Goal: Information Seeking & Learning: Learn about a topic

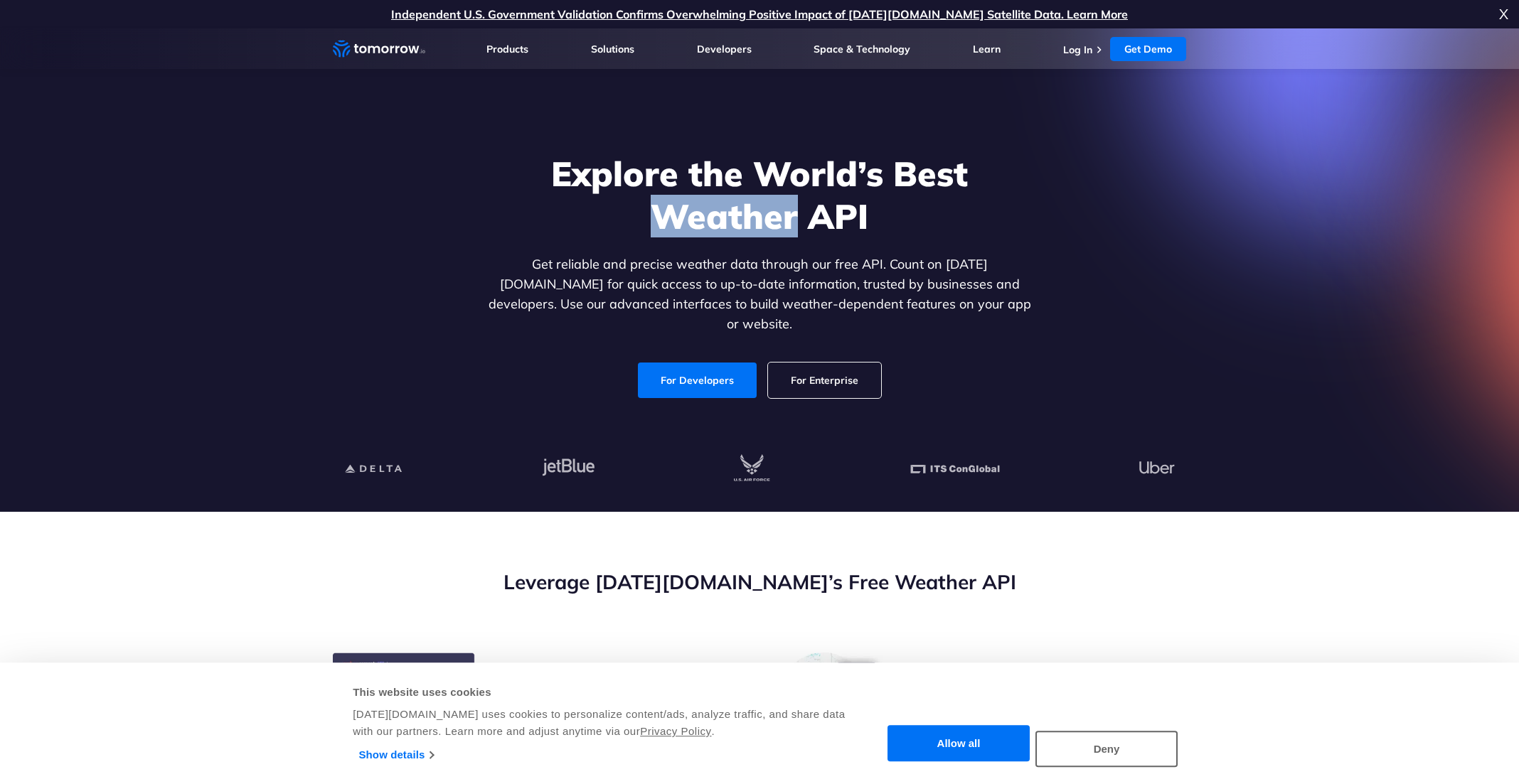
click at [715, 217] on h1 "Explore the World’s Best Weather API" at bounding box center [759, 194] width 549 height 85
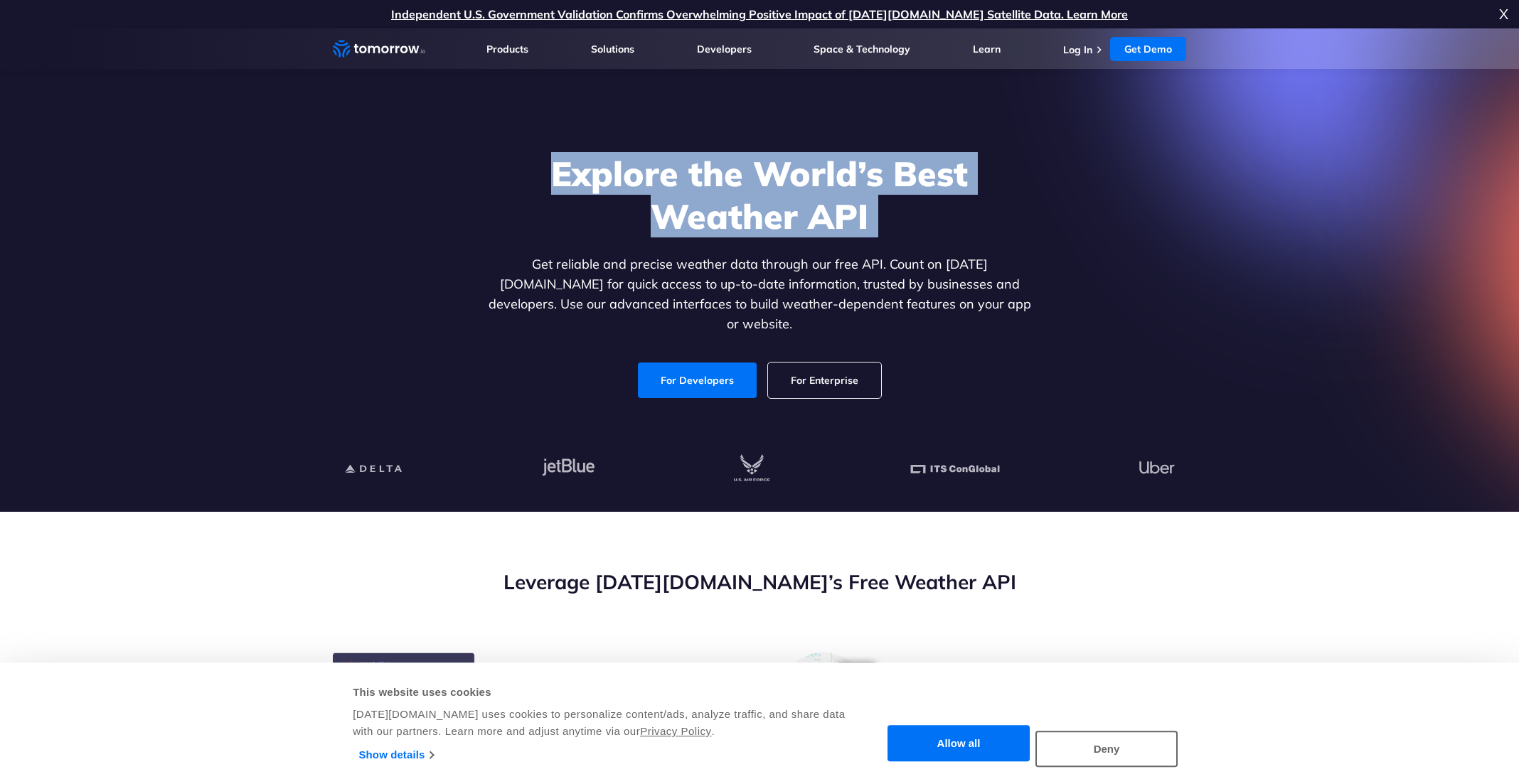
click at [715, 217] on h1 "Explore the World’s Best Weather API" at bounding box center [759, 194] width 549 height 85
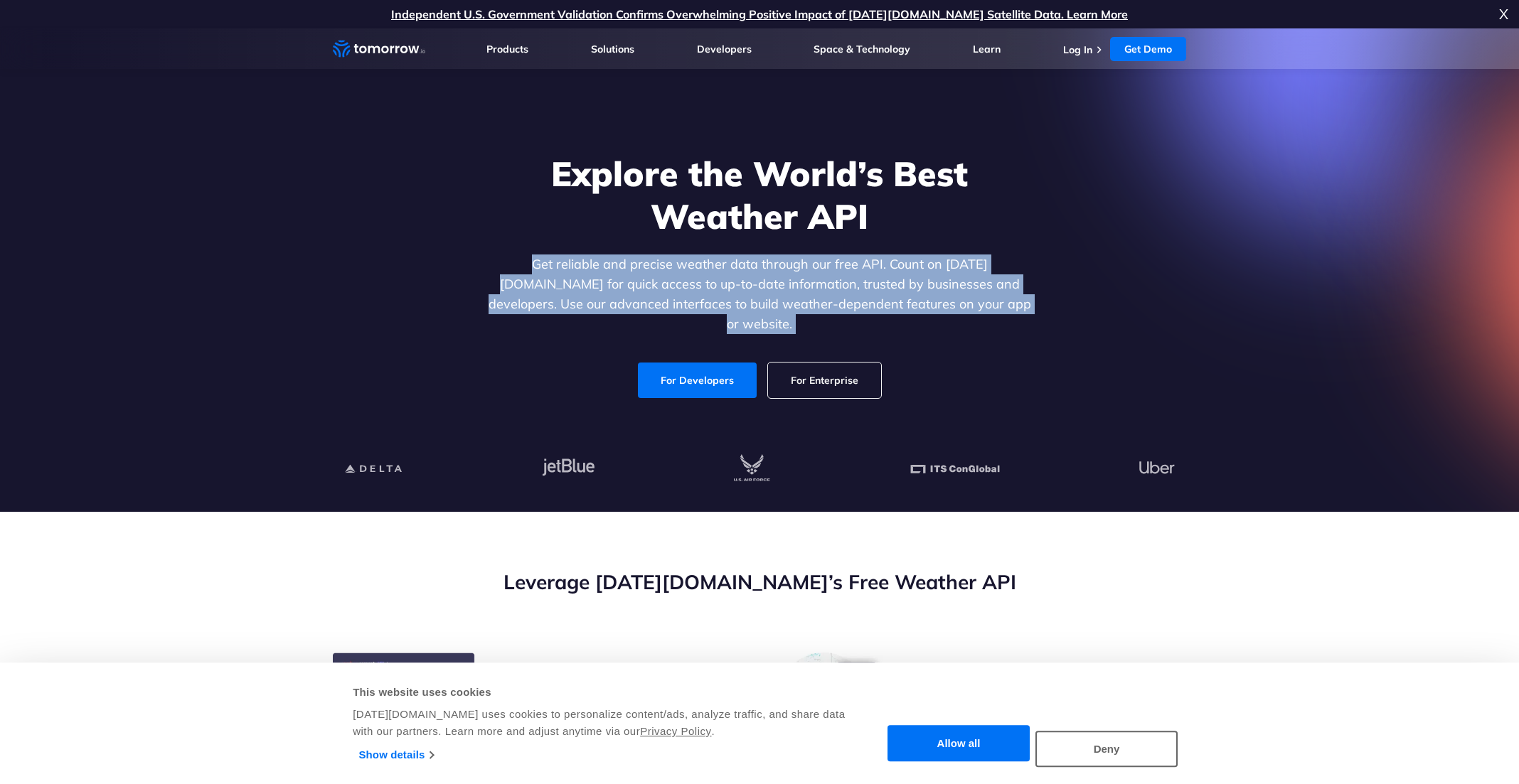
click at [708, 254] on div "Explore the World’s Best Weather API Get reliable and precise weather data thro…" at bounding box center [759, 275] width 549 height 246
click at [706, 280] on p "Get reliable and precise weather data through our free API. Count on [DATE][DOM…" at bounding box center [759, 294] width 549 height 80
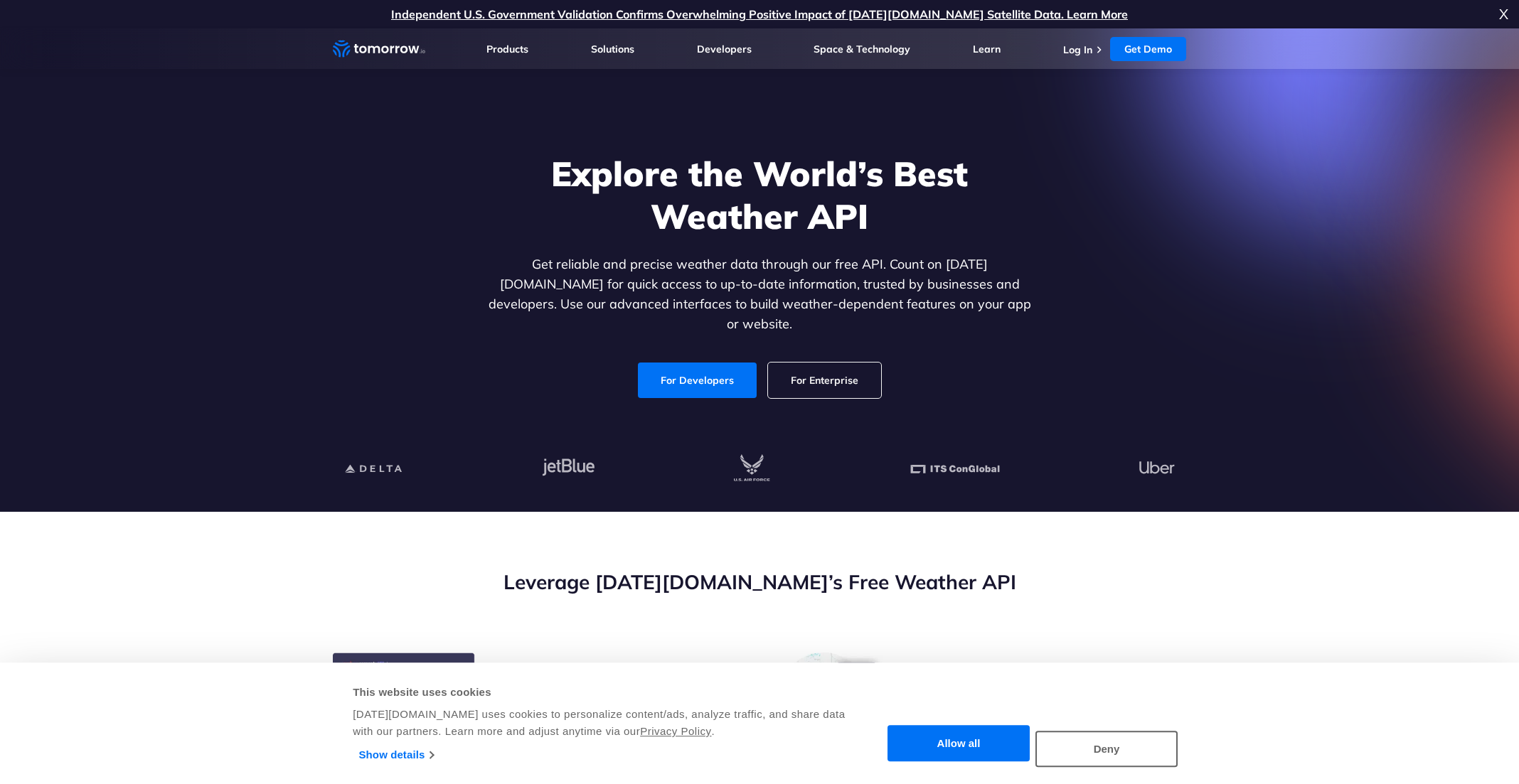
click at [711, 223] on h1 "Explore the World’s Best Weather API" at bounding box center [759, 194] width 549 height 85
click at [712, 223] on h1 "Explore the World’s Best Weather API" at bounding box center [759, 194] width 549 height 85
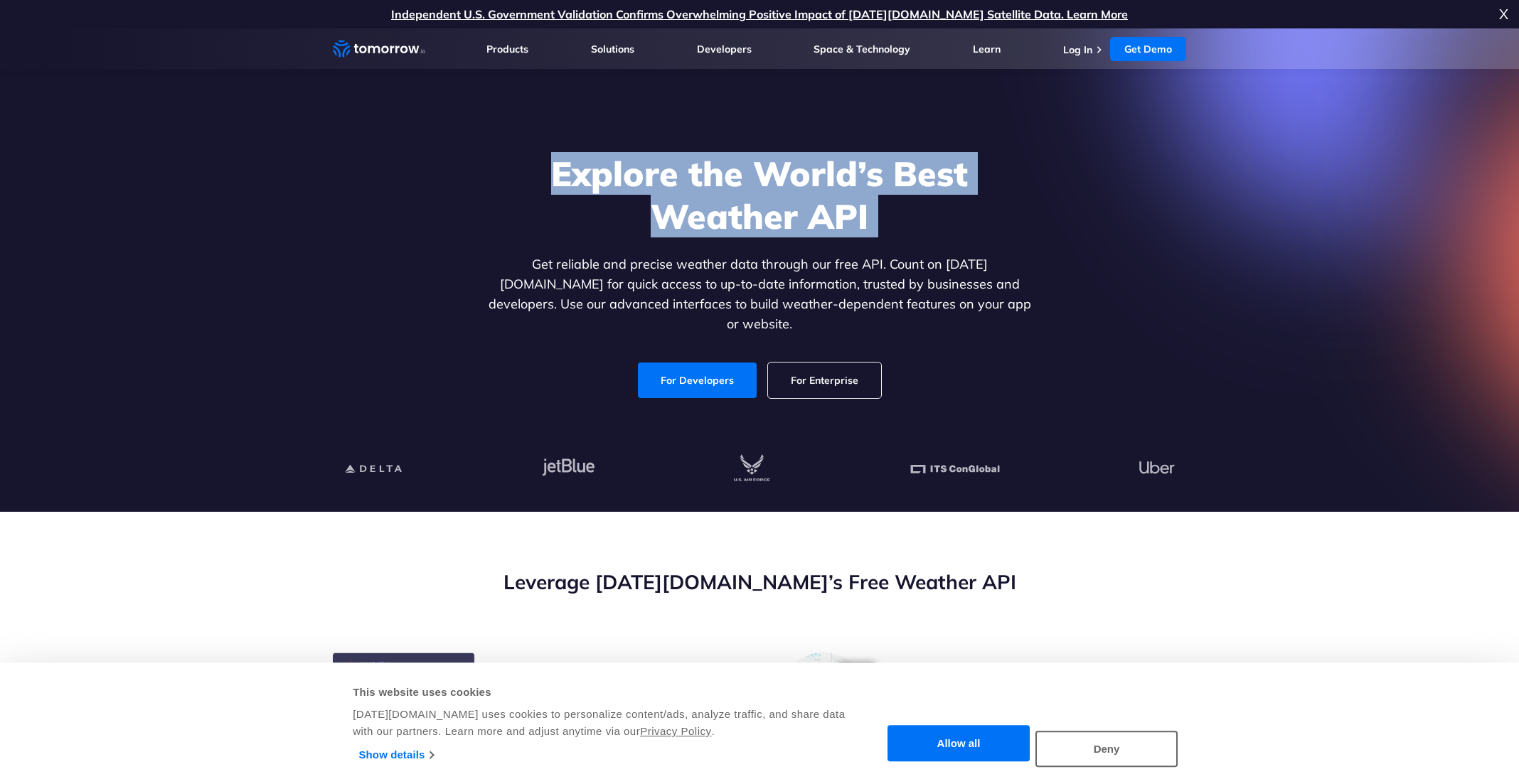
click at [712, 224] on h1 "Explore the World’s Best Weather API" at bounding box center [759, 194] width 549 height 85
click at [712, 259] on div "Explore the World’s Best Weather API Get reliable and precise weather data thro…" at bounding box center [759, 275] width 549 height 246
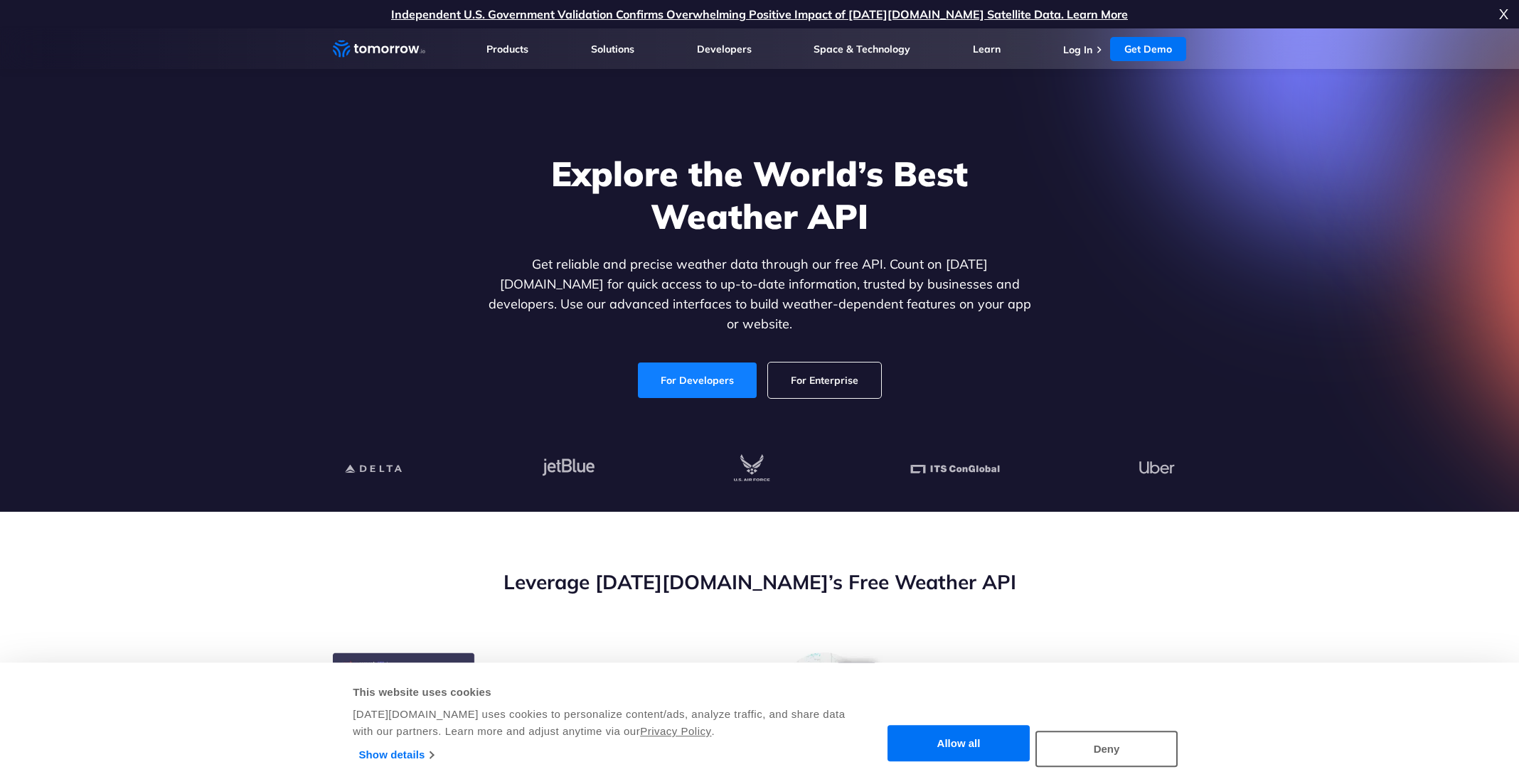
click at [738, 368] on link "For Developers" at bounding box center [697, 381] width 119 height 36
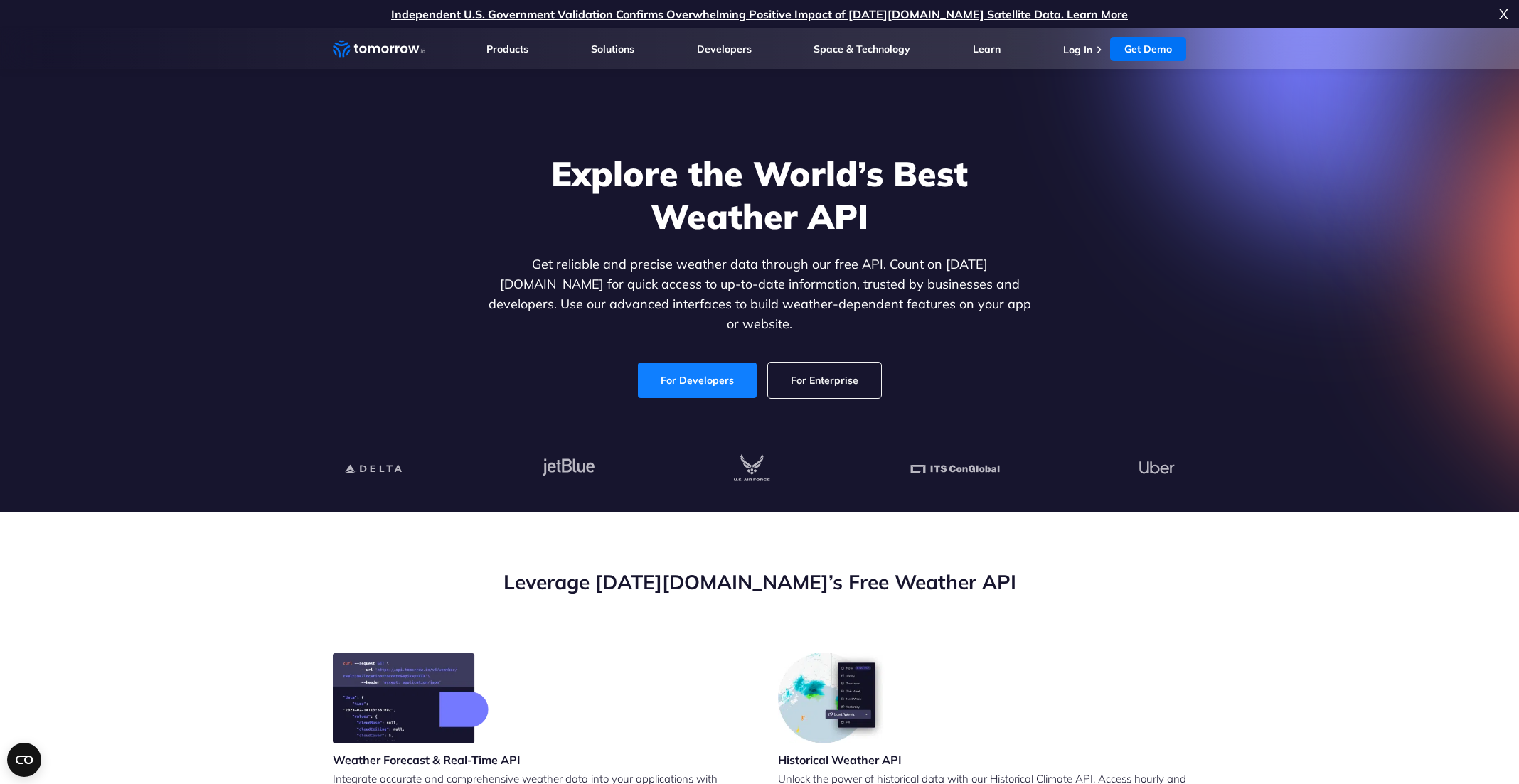
click at [705, 375] on link "For Developers" at bounding box center [697, 381] width 119 height 36
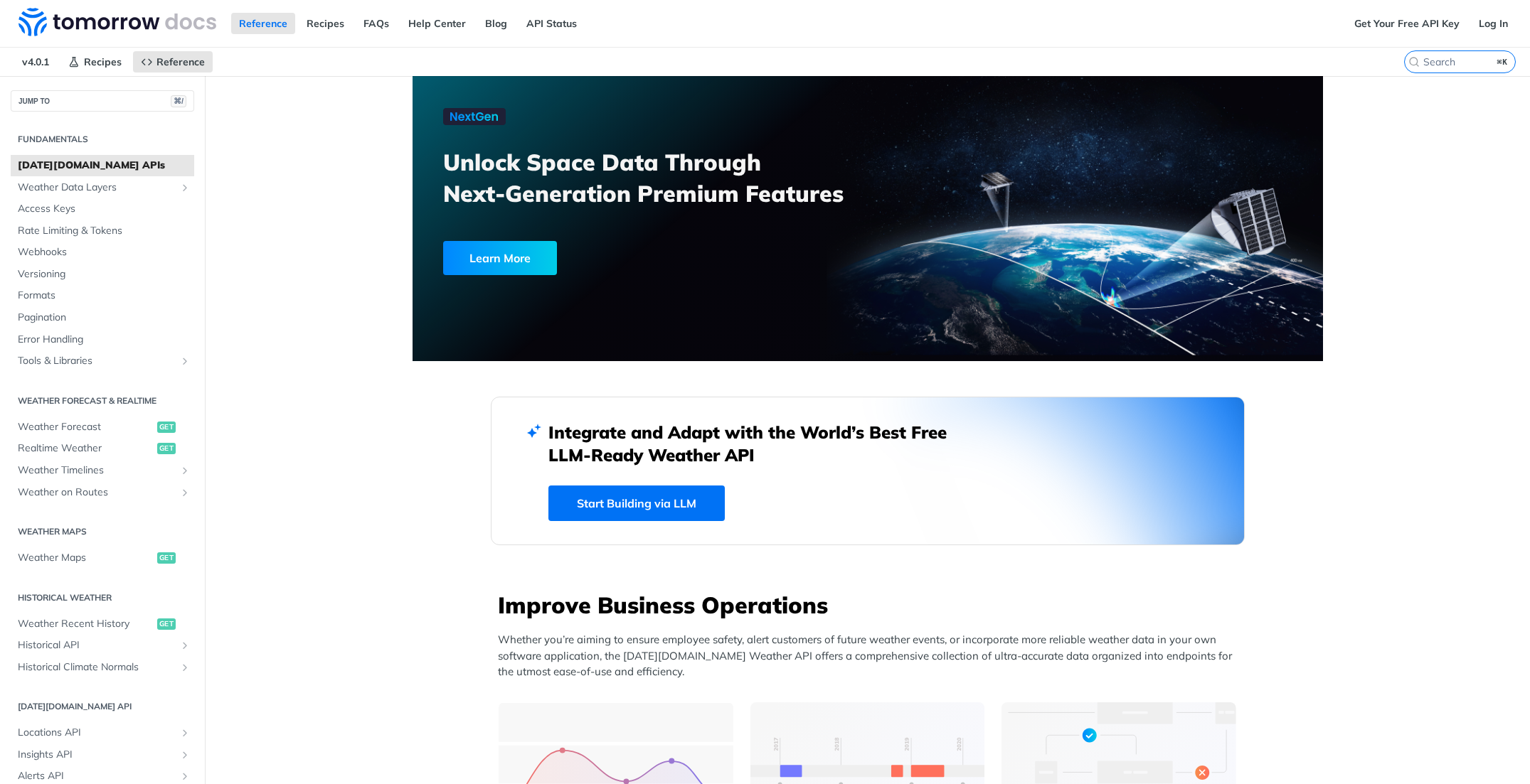
click at [644, 461] on h2 "Integrate and Adapt with the World’s Best Free LLM-Ready Weather API" at bounding box center [758, 444] width 419 height 46
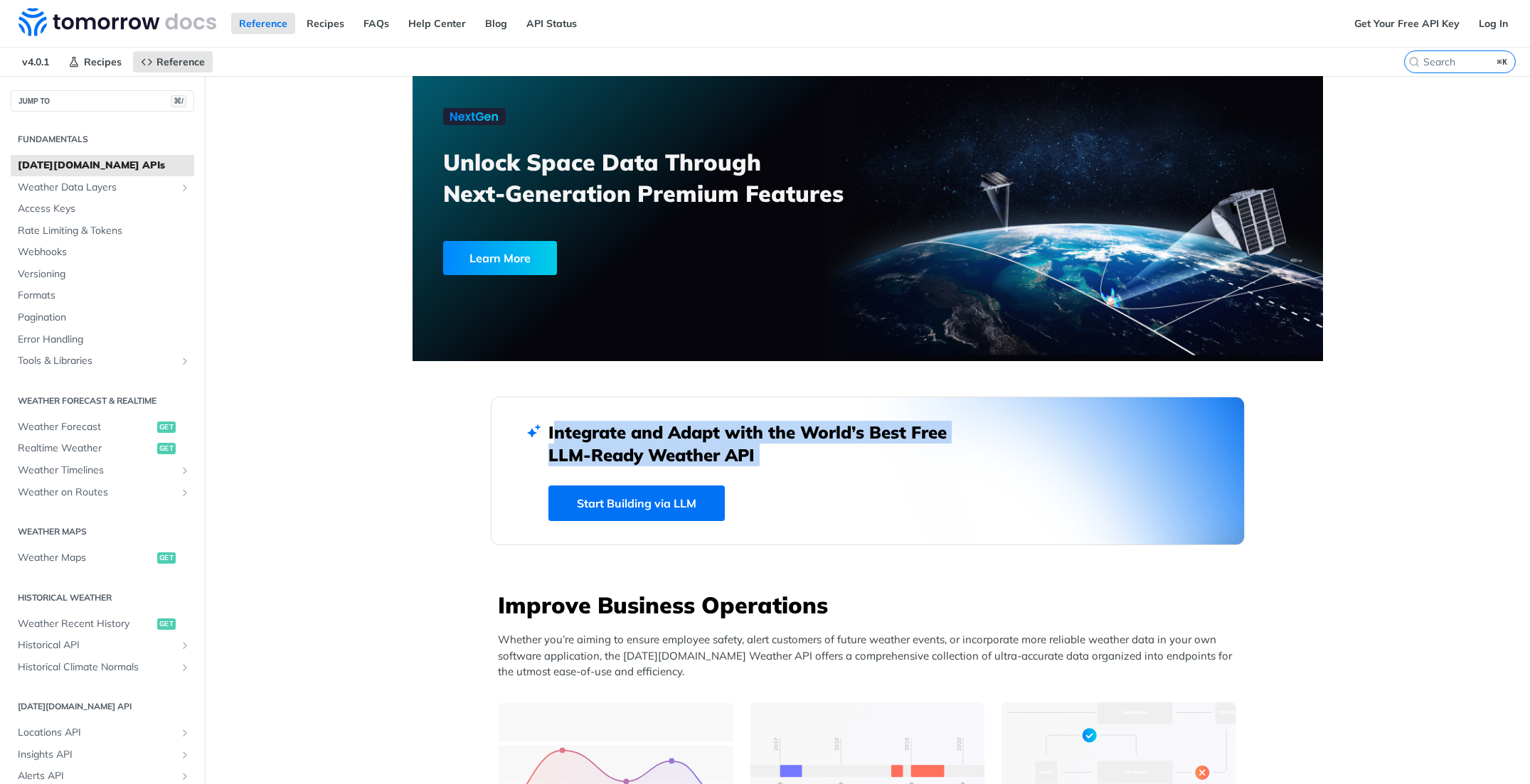
click at [644, 461] on h2 "Integrate and Adapt with the World’s Best Free LLM-Ready Weather API" at bounding box center [758, 444] width 419 height 46
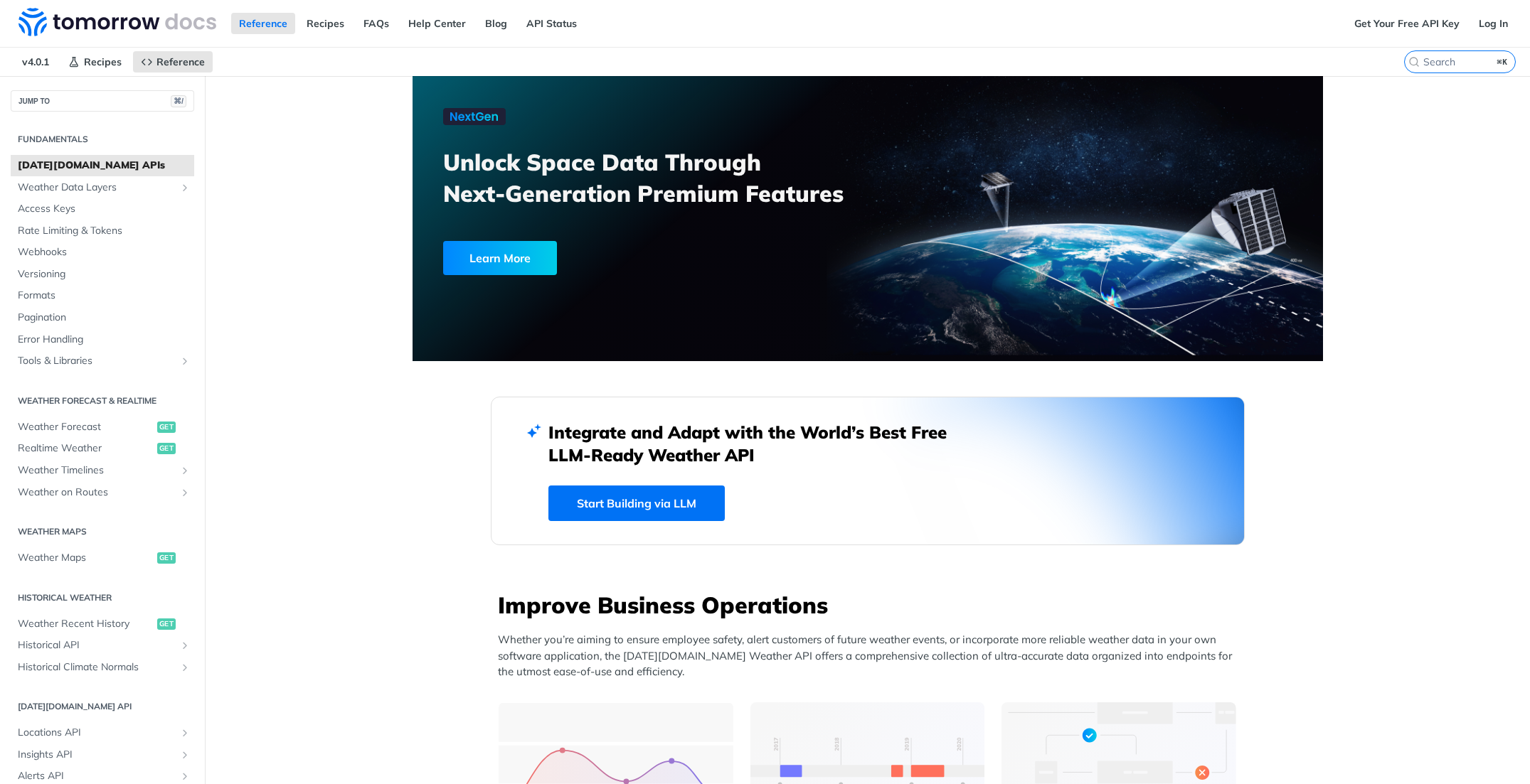
click at [649, 444] on h2 "Integrate and Adapt with the World’s Best Free LLM-Ready Weather API" at bounding box center [758, 444] width 419 height 46
click at [108, 423] on span "Weather Forecast" at bounding box center [86, 427] width 136 height 14
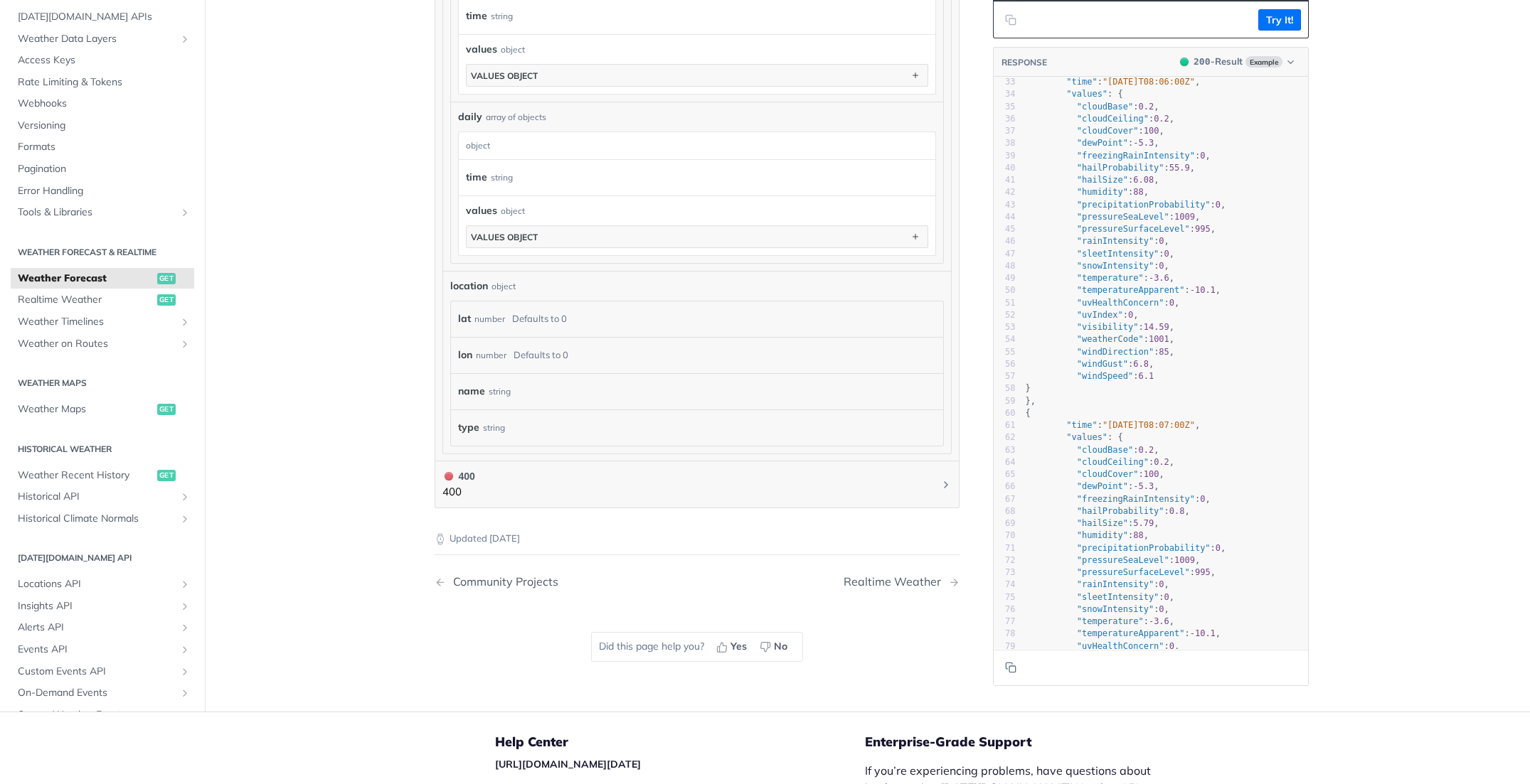
scroll to position [398, 0]
click at [1118, 170] on span ""hailProbability"" at bounding box center [1120, 165] width 88 height 10
type textarea ""hailProbability": 55.9,"
click at [1118, 170] on span ""hailProbability"" at bounding box center [1120, 165] width 88 height 10
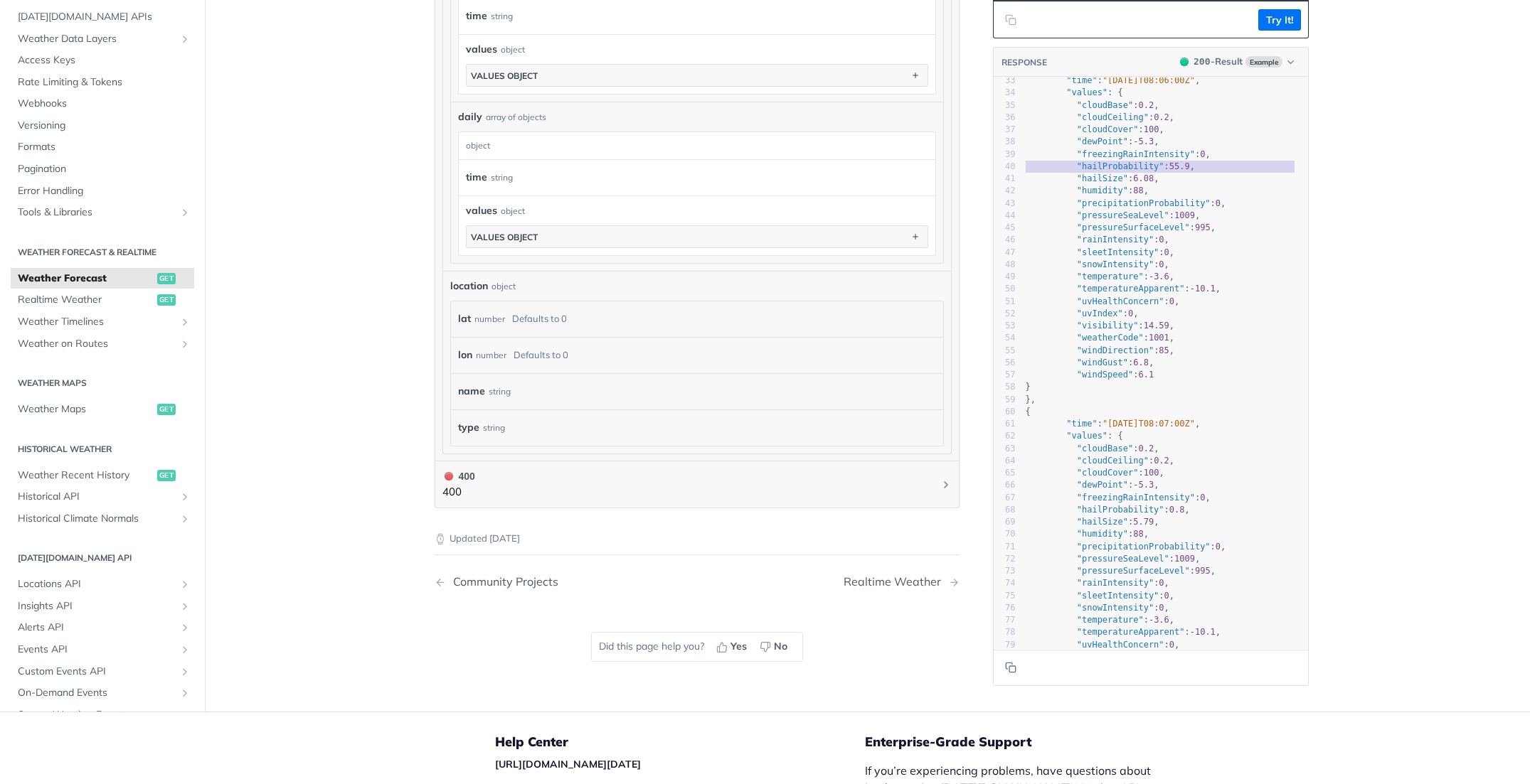
click at [1113, 134] on span ""cloudCover"" at bounding box center [1107, 129] width 62 height 10
click at [1113, 136] on pre ""cloudCover" : 100 ," at bounding box center [1165, 129] width 285 height 12
type textarea ""cloudCover": 100,"
click at [1113, 136] on pre ""cloudCover" : 100 ," at bounding box center [1165, 129] width 285 height 12
click at [1111, 157] on pre ""freezingRainIntensity" : 0 ," at bounding box center [1165, 153] width 285 height 12
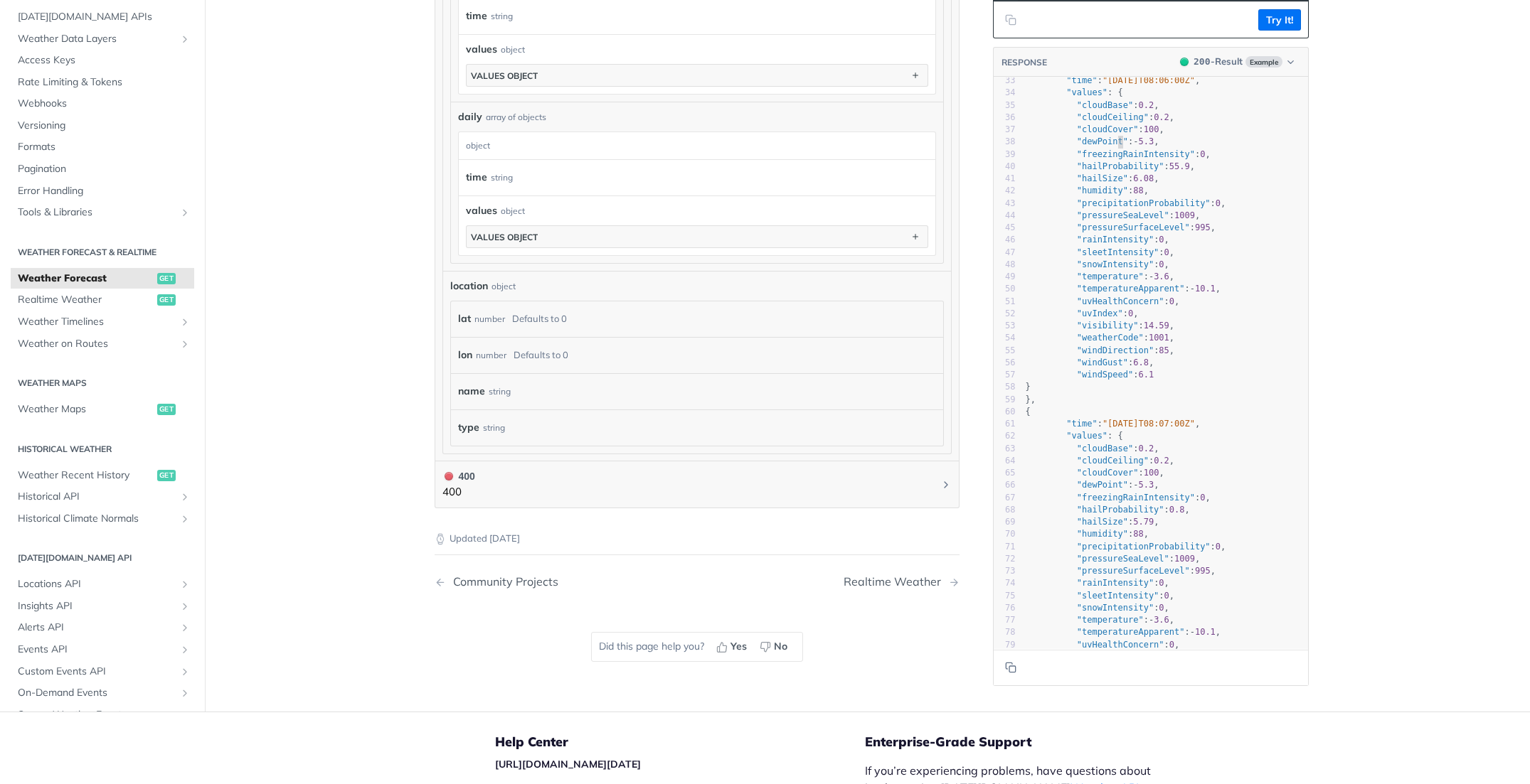
click at [1111, 157] on span ""freezingRainIntensity"" at bounding box center [1136, 153] width 118 height 10
type textarea ""dewPoint": -5.3,"
click at [1111, 157] on span ""freezingRainIntensity"" at bounding box center [1136, 153] width 118 height 10
click at [1110, 256] on span ""sleetIntensity"" at bounding box center [1118, 251] width 82 height 10
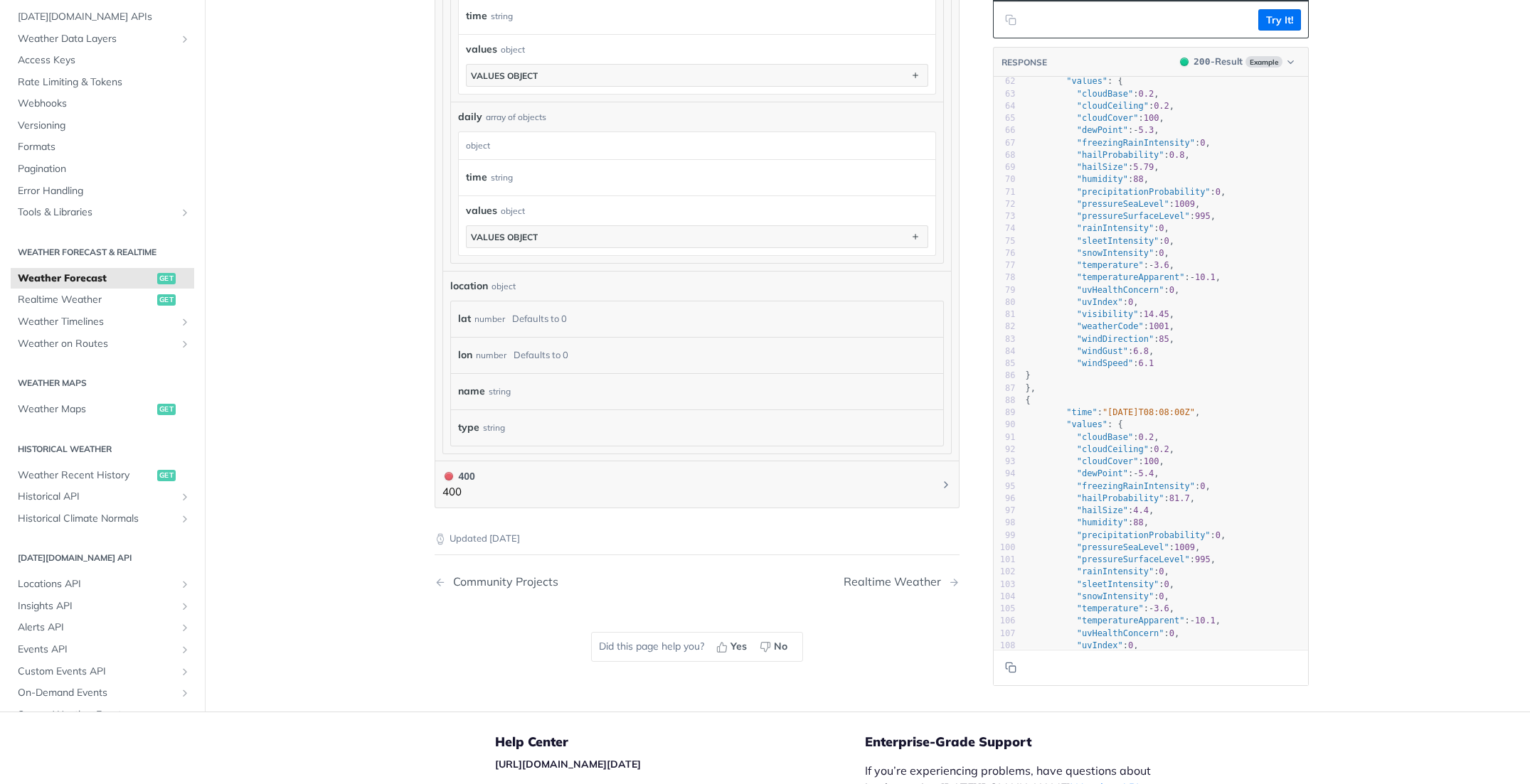
scroll to position [771, 0]
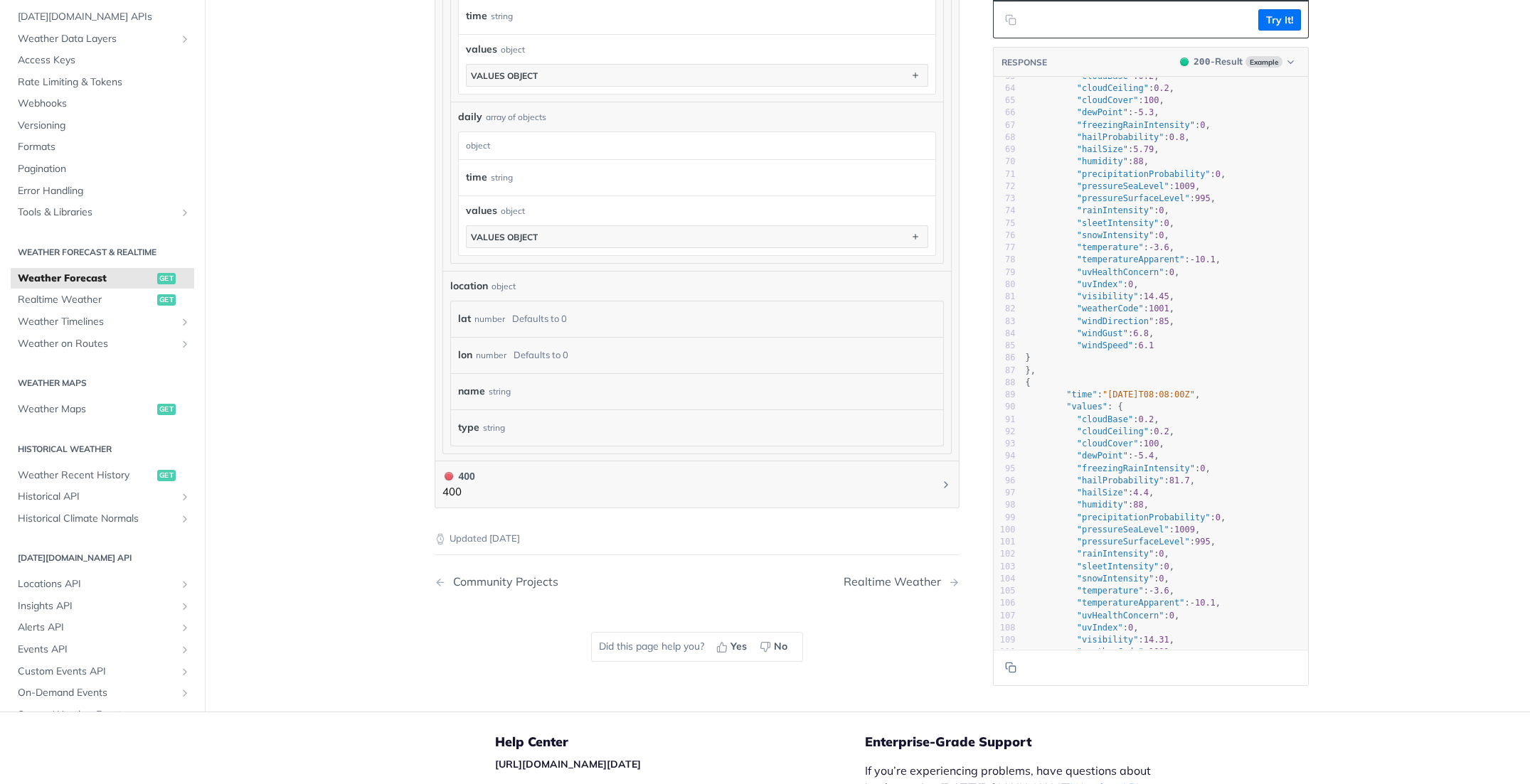
click at [1074, 340] on pre ""windGust" : 6.8 ," at bounding box center [1165, 332] width 285 height 12
type textarea ""windGust": 6.8,"
click at [1074, 340] on pre ""windGust" : 6.8 ," at bounding box center [1165, 332] width 285 height 12
click at [1076, 289] on span ""uvIndex"" at bounding box center [1100, 283] width 47 height 10
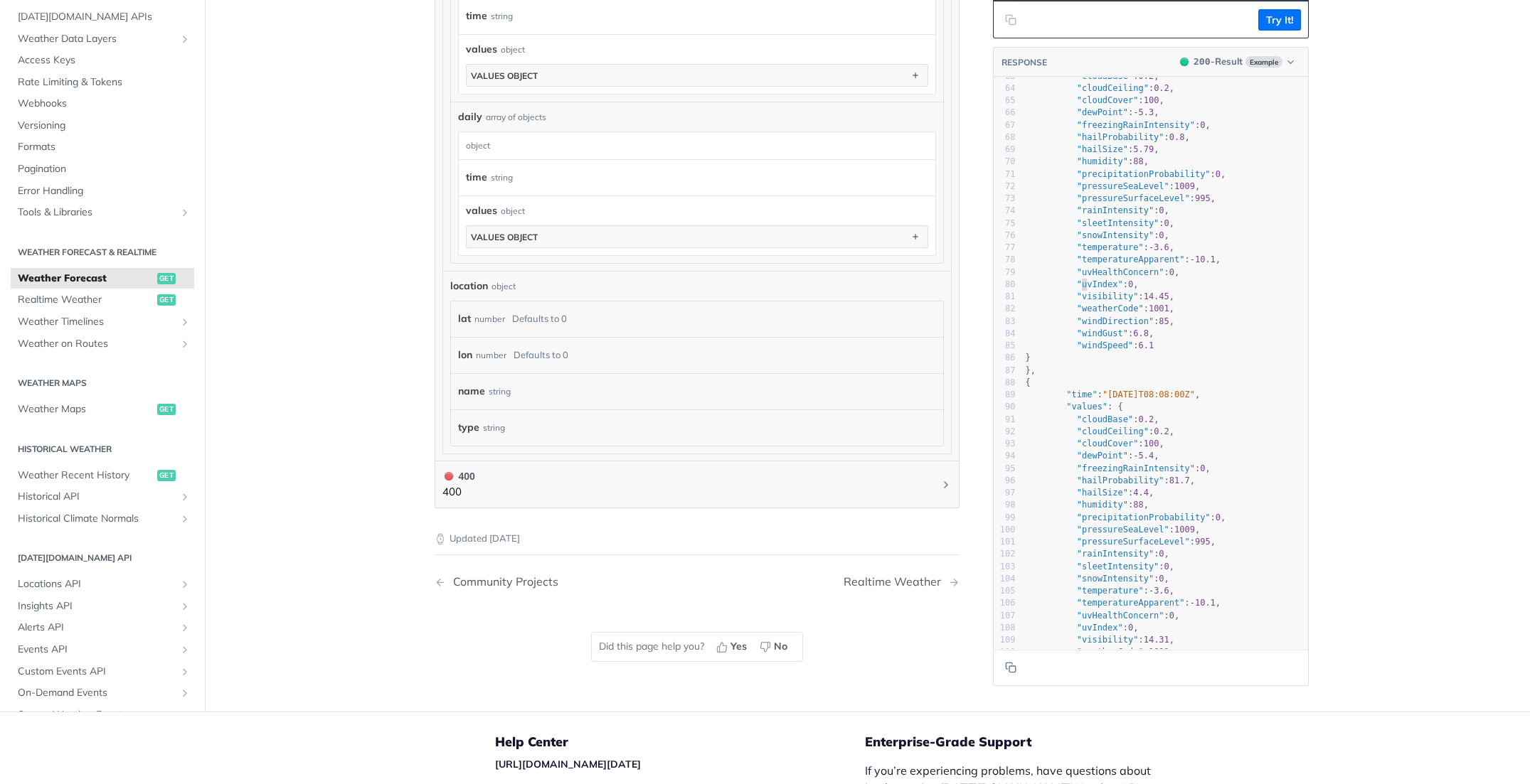
click at [1076, 289] on span ""uvIndex"" at bounding box center [1100, 283] width 47 height 10
type textarea ""uvIndex": 0,"
click at [1076, 289] on span ""uvIndex"" at bounding box center [1100, 283] width 47 height 10
click at [1080, 314] on span ""weatherCode"" at bounding box center [1110, 308] width 67 height 10
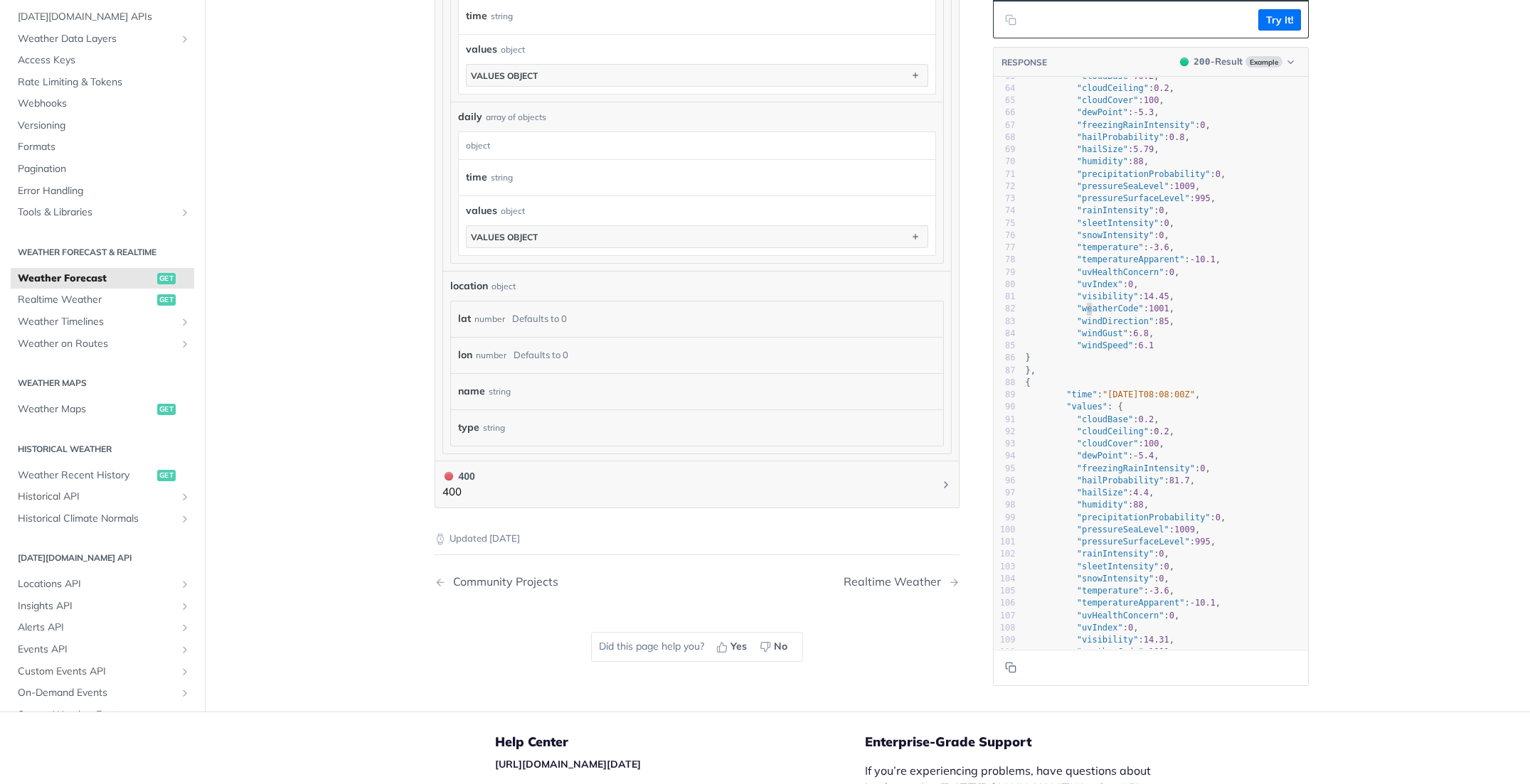
type textarea ""weatherCode": 1001,"
click at [1080, 314] on span ""weatherCode"" at bounding box center [1110, 308] width 67 height 10
click at [1084, 289] on span ""uvIndex"" at bounding box center [1100, 283] width 47 height 10
type textarea ""uvIndex": 0,"
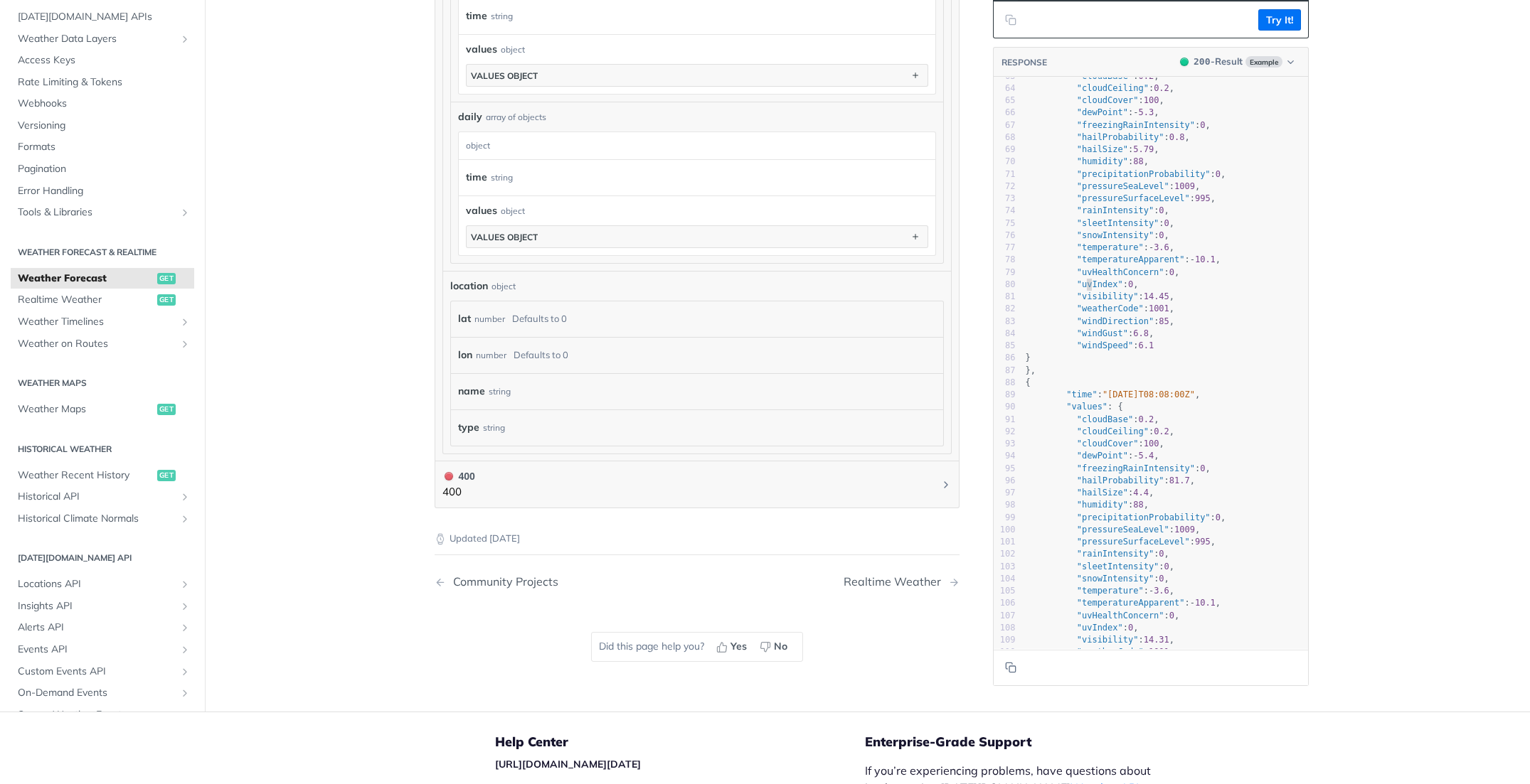
click at [1084, 289] on span ""uvIndex"" at bounding box center [1100, 283] width 47 height 10
click at [1083, 301] on span ""visibility"" at bounding box center [1107, 296] width 62 height 10
type textarea ""visibility": 14.45,"
click at [1083, 301] on span ""visibility"" at bounding box center [1107, 296] width 62 height 10
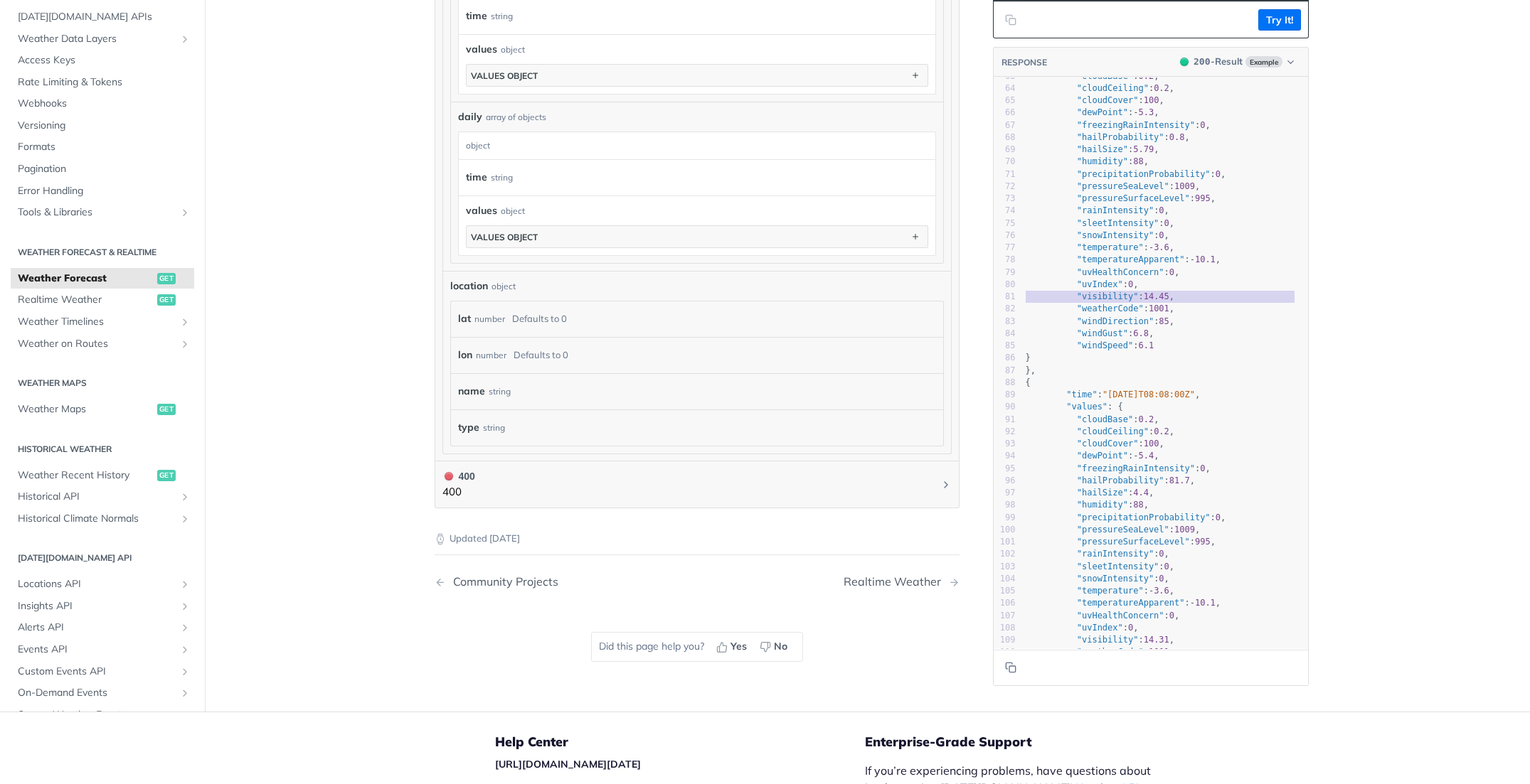
click at [1059, 314] on span ""weatherCode" : 1001 ," at bounding box center [1100, 308] width 150 height 10
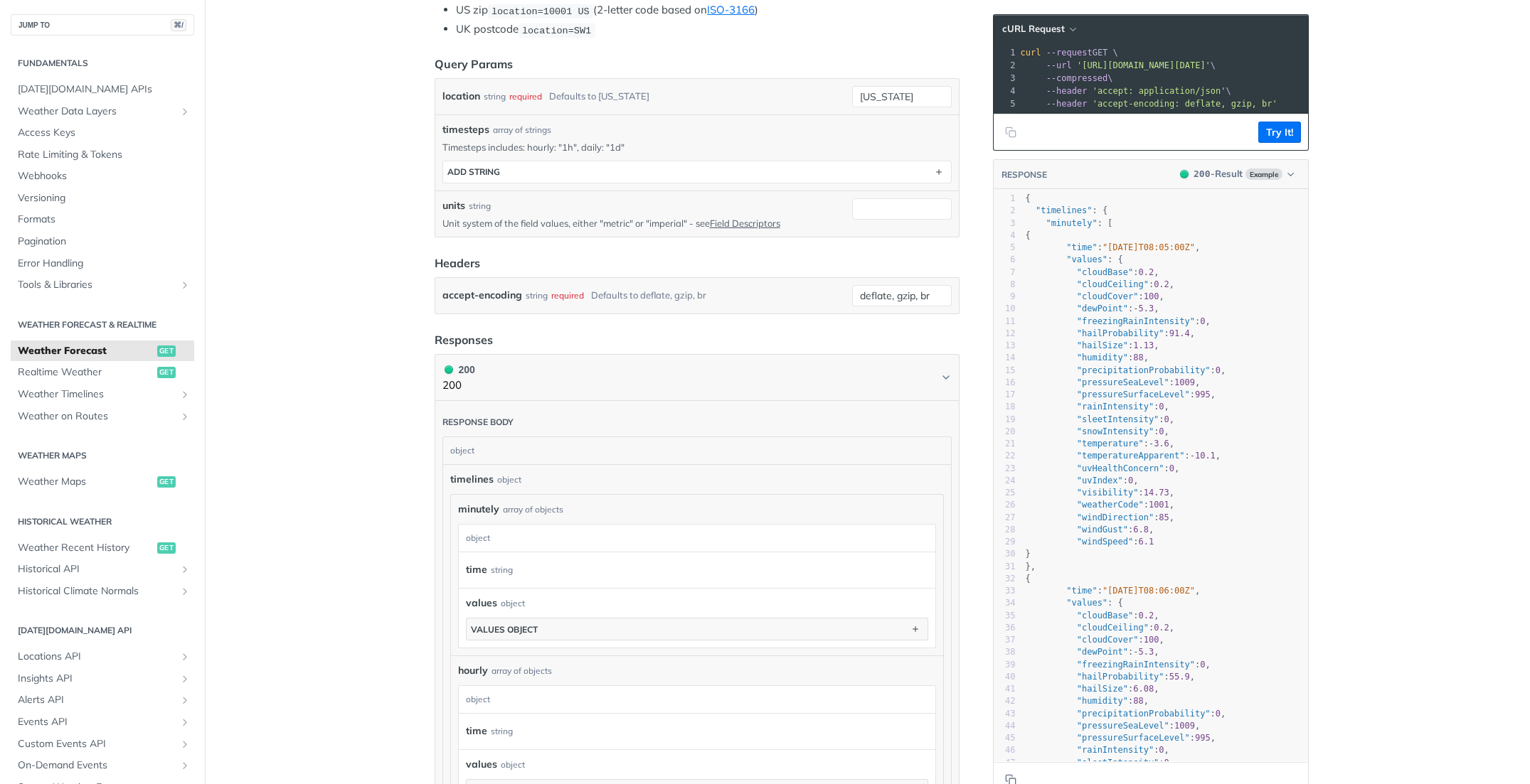
scroll to position [0, 0]
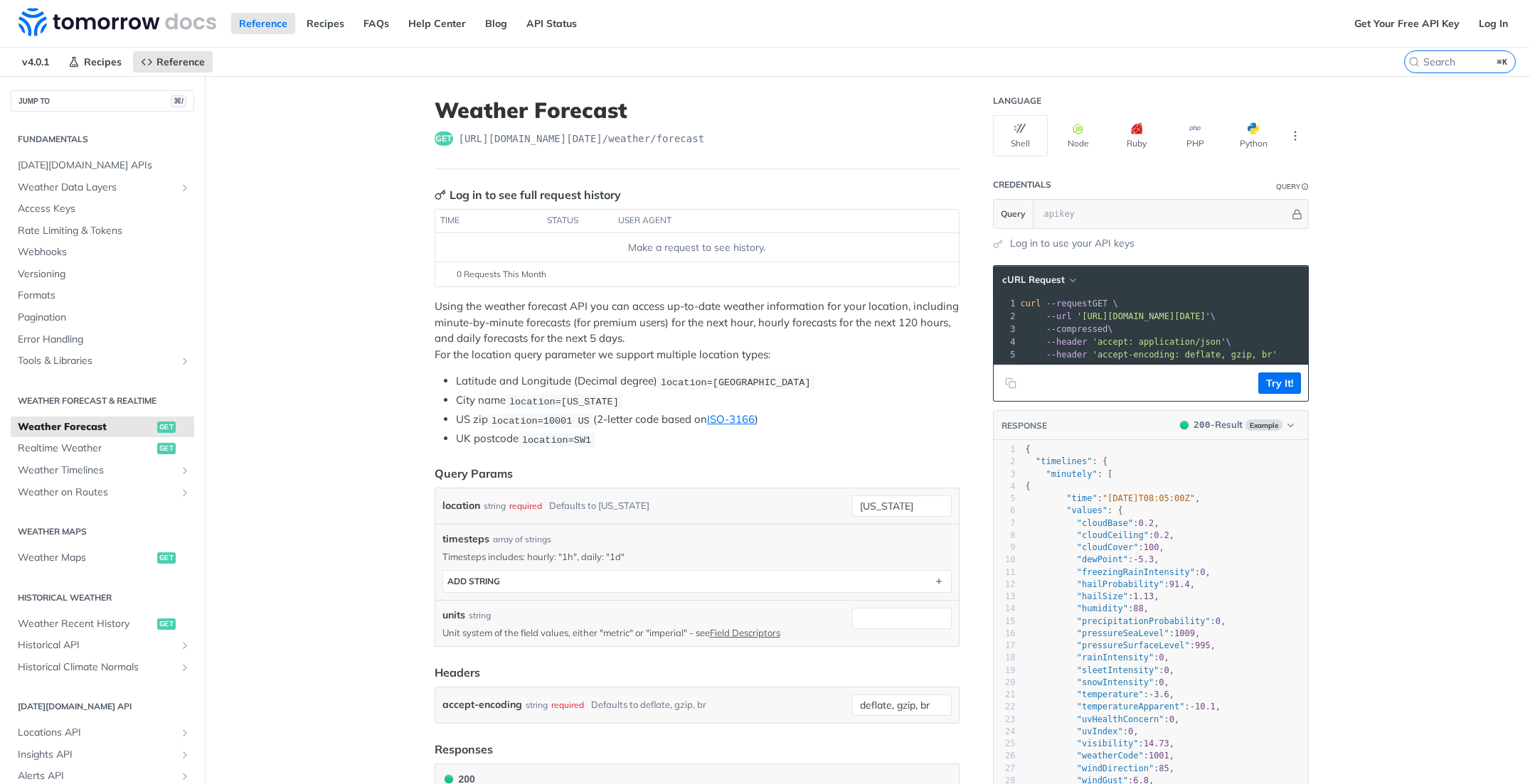
click at [114, 427] on span "Weather Forecast" at bounding box center [86, 427] width 136 height 14
click at [1474, 26] on link "Log In" at bounding box center [1493, 23] width 45 height 22
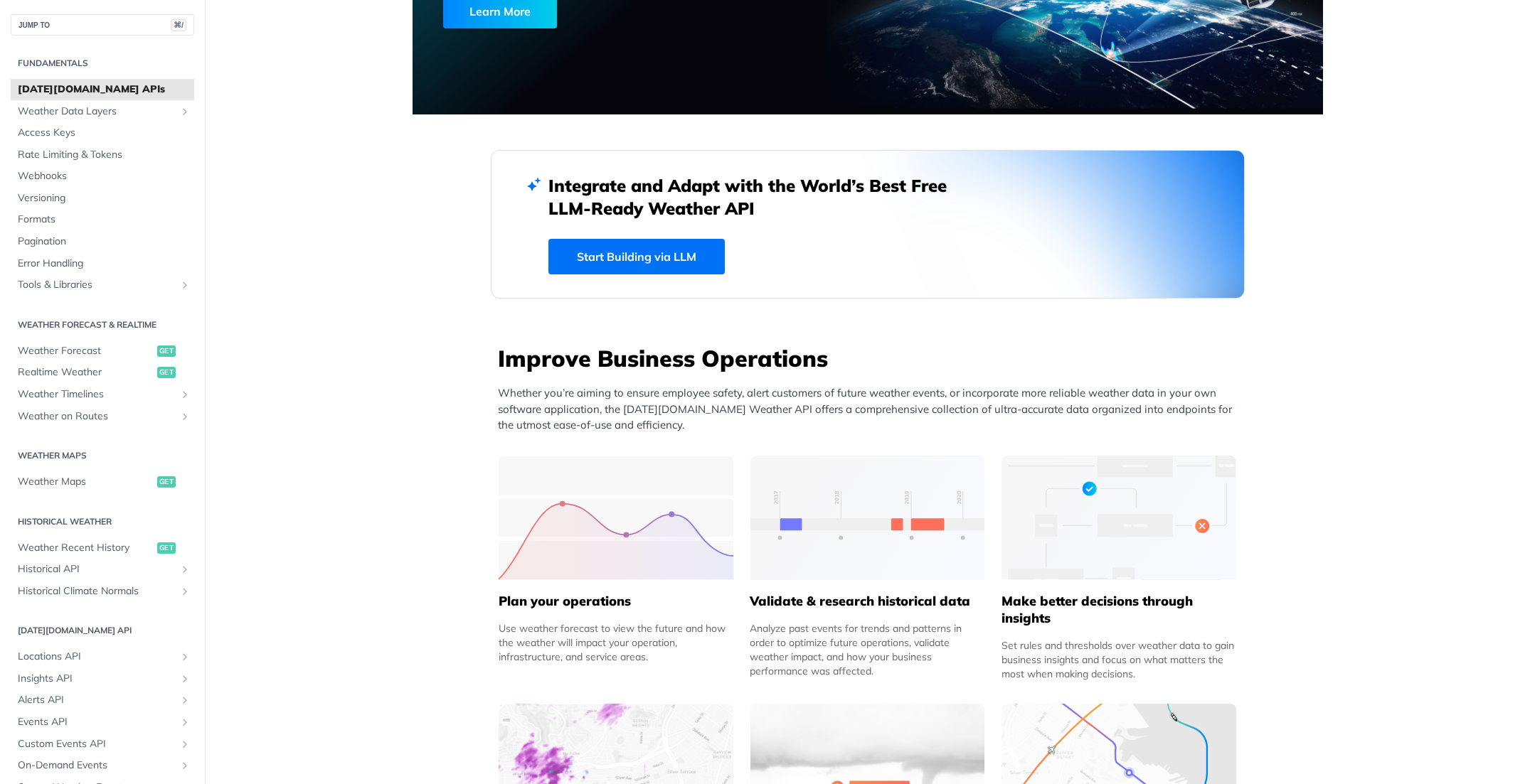
scroll to position [263, 0]
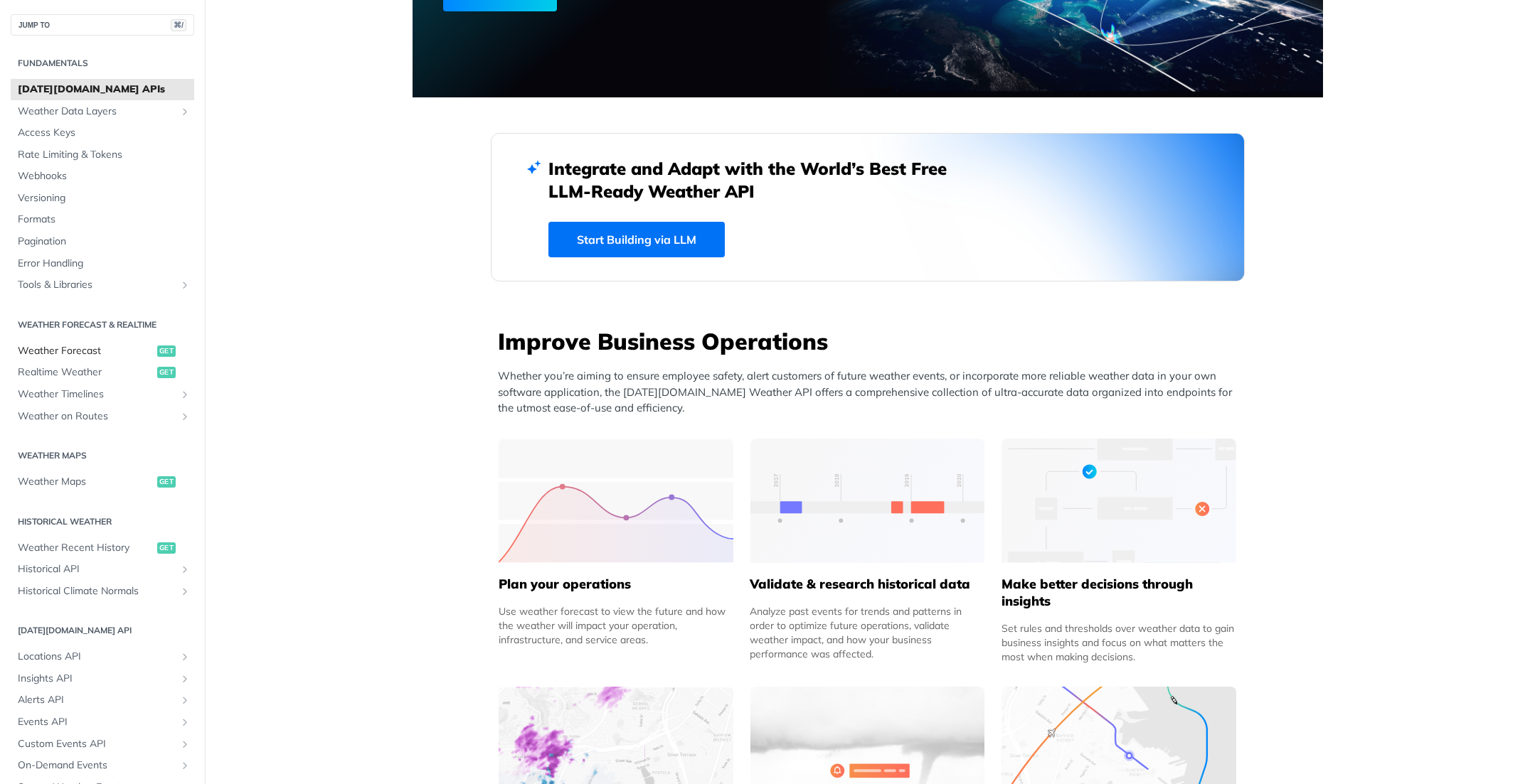
click at [94, 350] on span "Weather Forecast" at bounding box center [86, 351] width 136 height 14
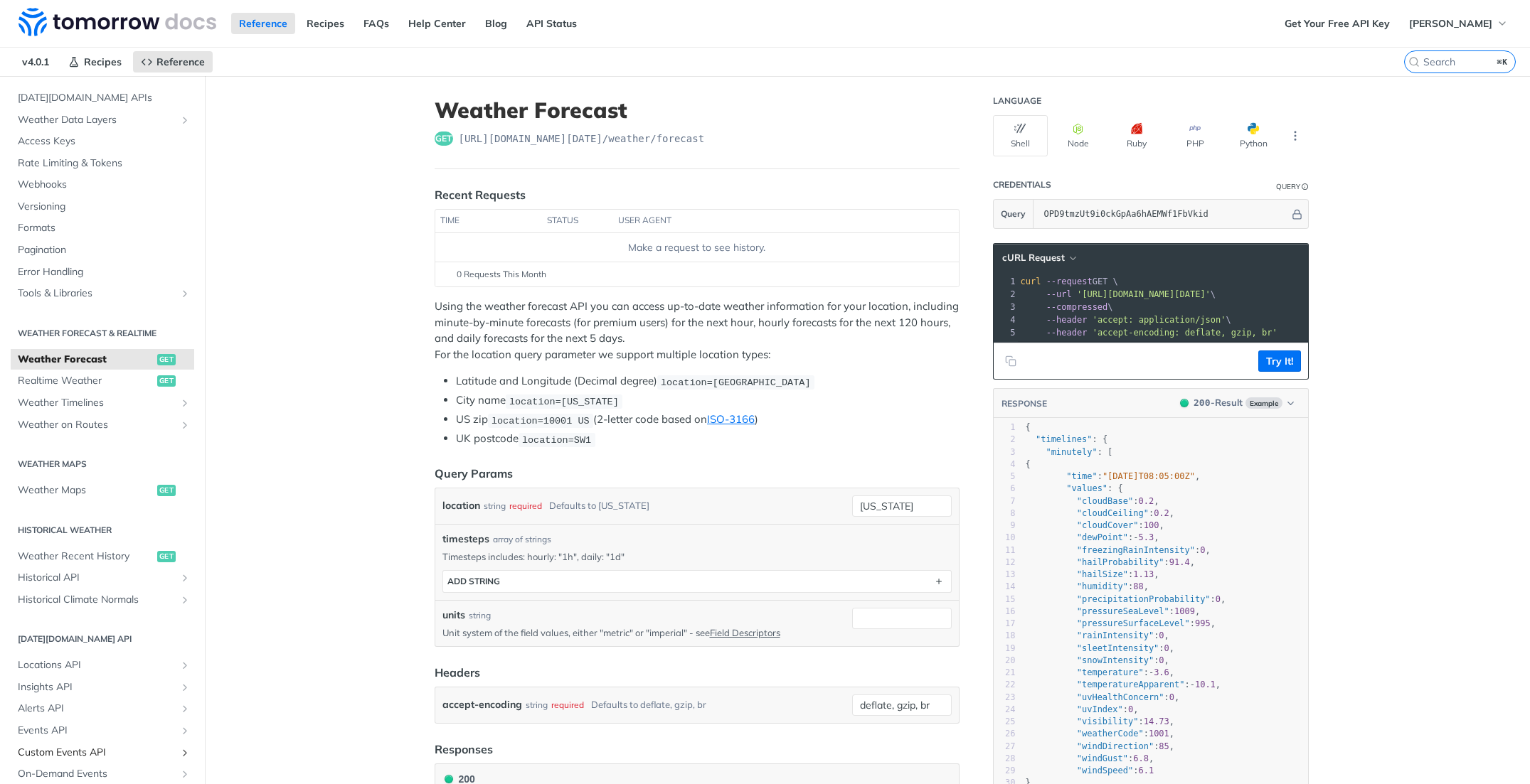
scroll to position [136, 0]
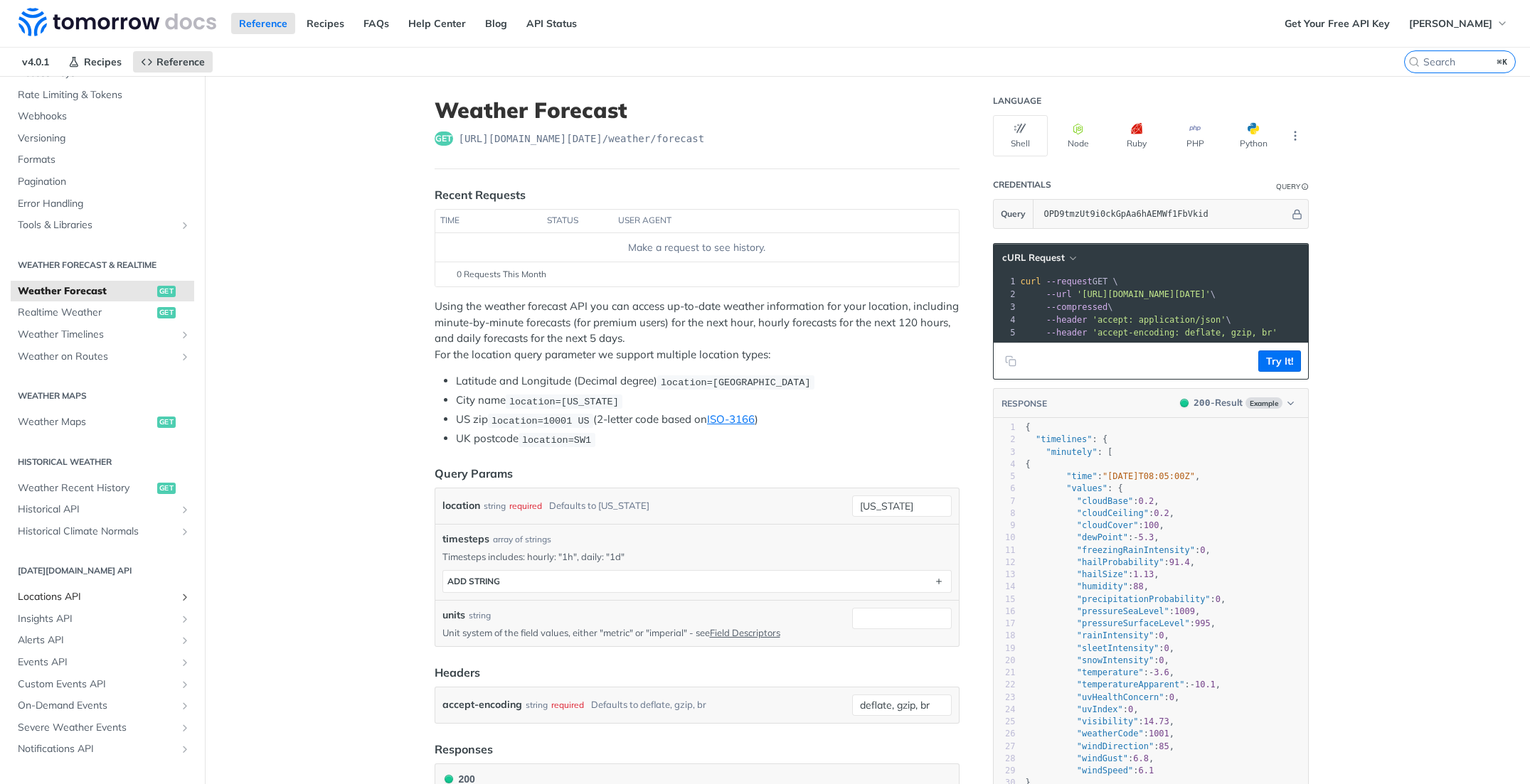
click at [99, 593] on span "Locations API" at bounding box center [97, 598] width 158 height 14
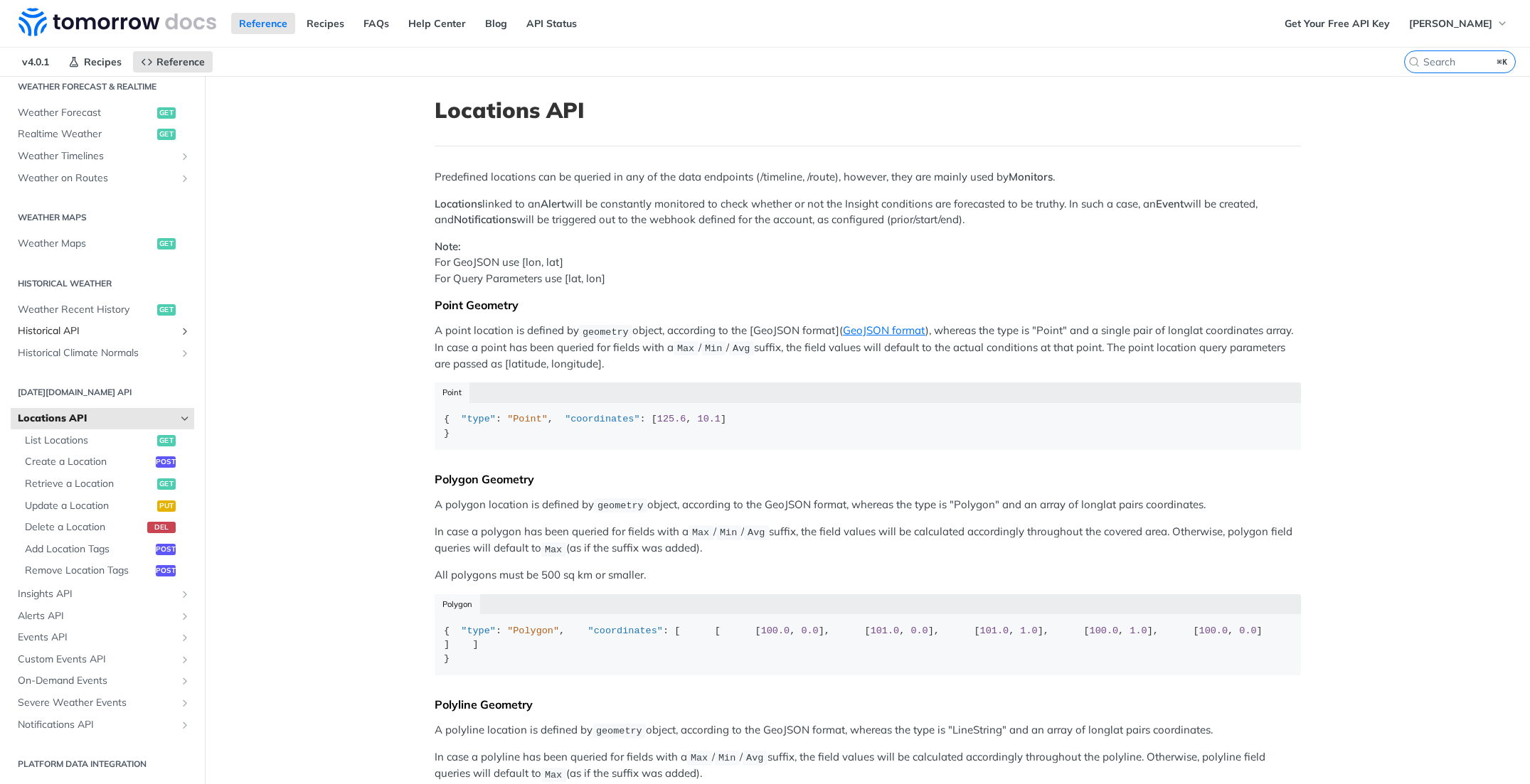
click at [116, 332] on span "Historical API" at bounding box center [97, 332] width 158 height 14
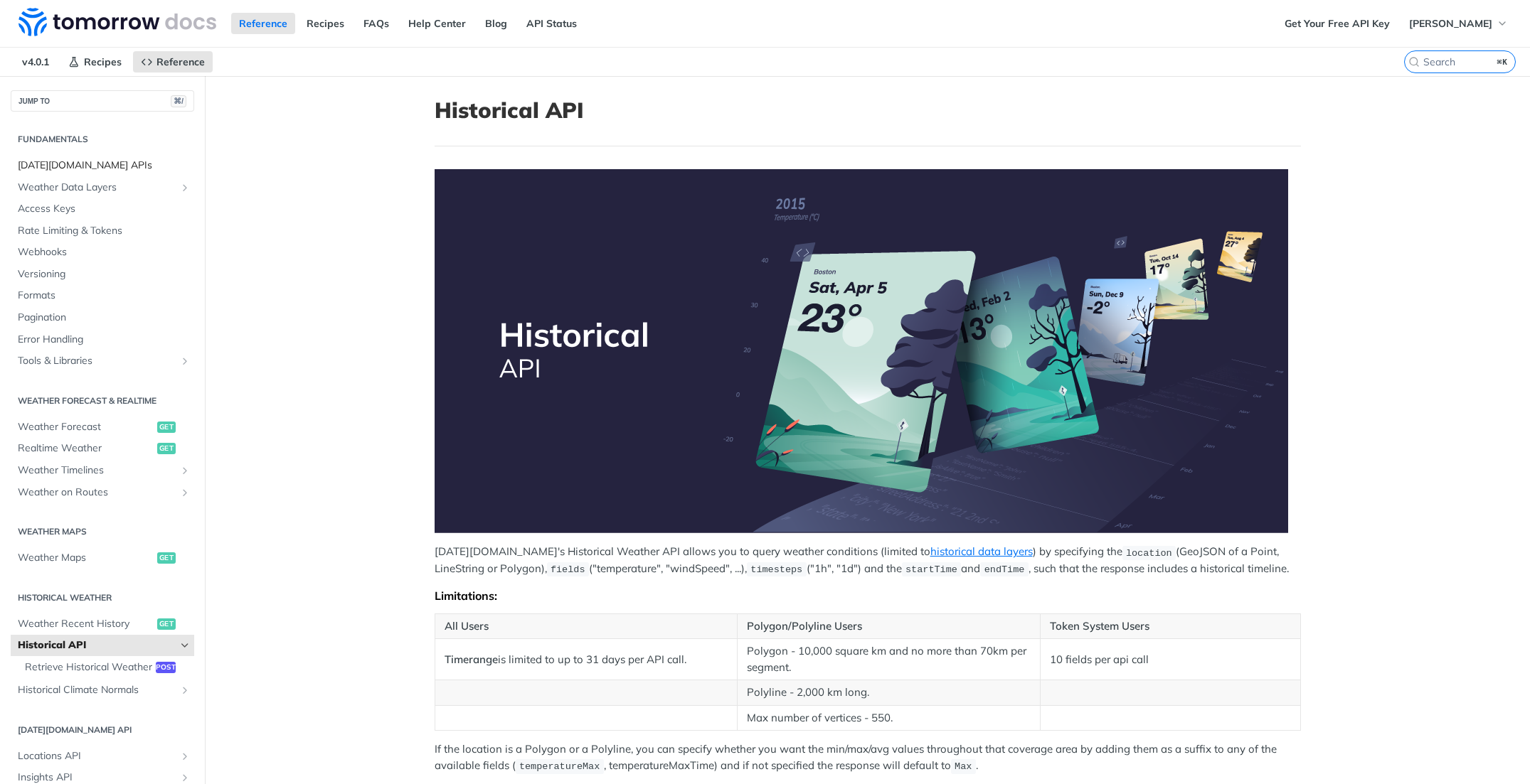
click at [85, 168] on span "Tomorrow.io APIs" at bounding box center [104, 166] width 173 height 14
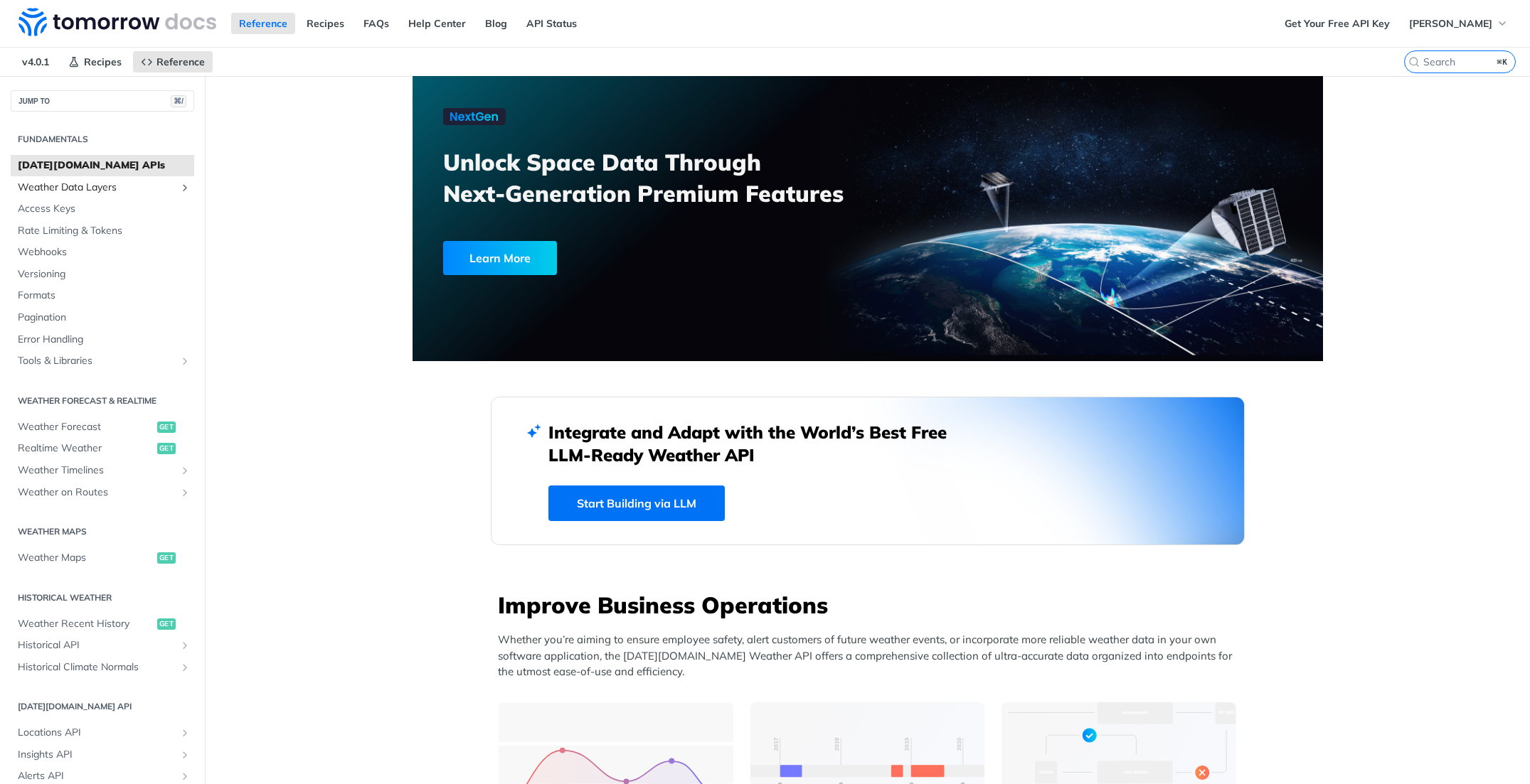
click at [93, 186] on span "Weather Data Layers" at bounding box center [97, 188] width 158 height 14
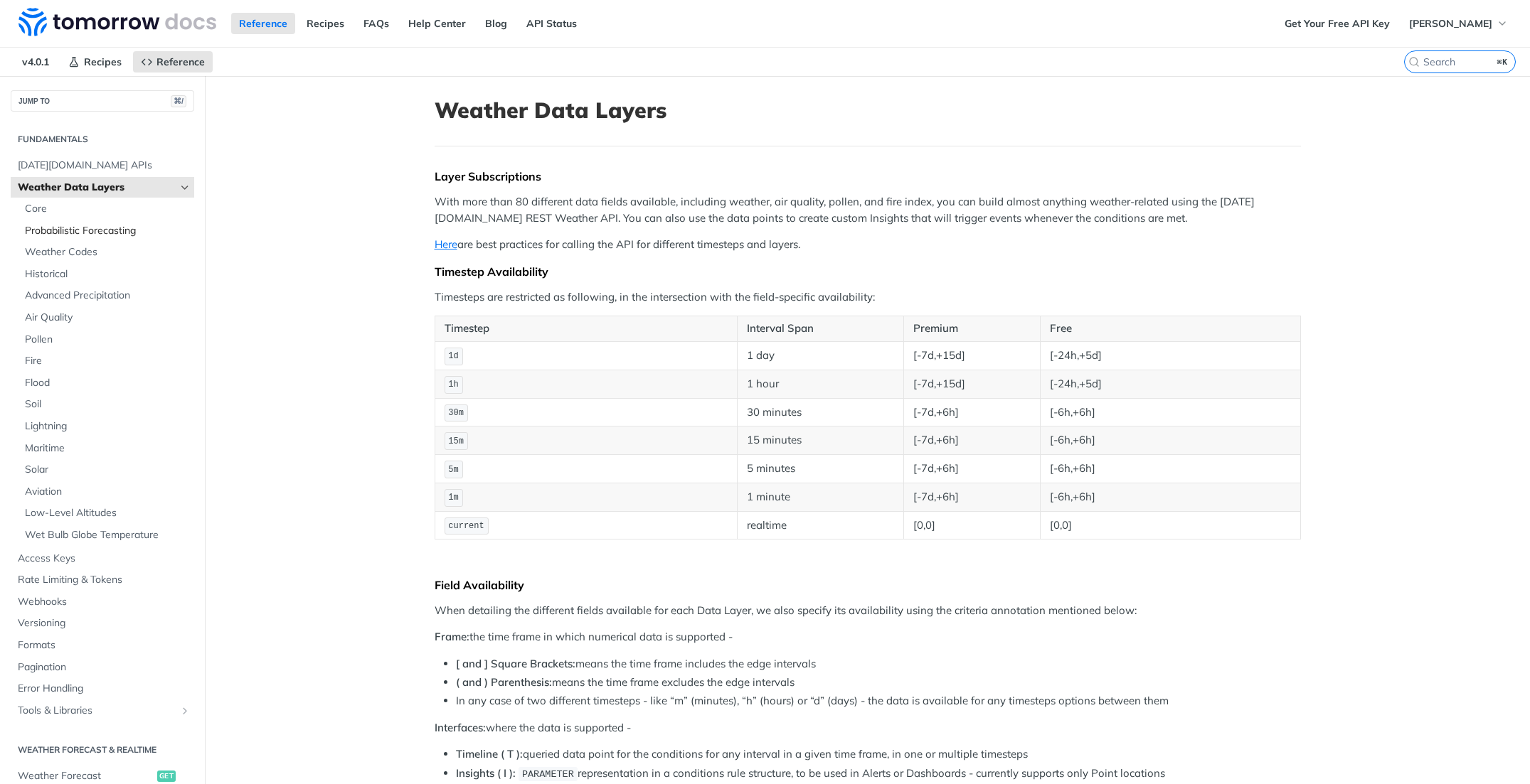
click at [81, 238] on link "Probabilistic Forecasting" at bounding box center [106, 231] width 177 height 22
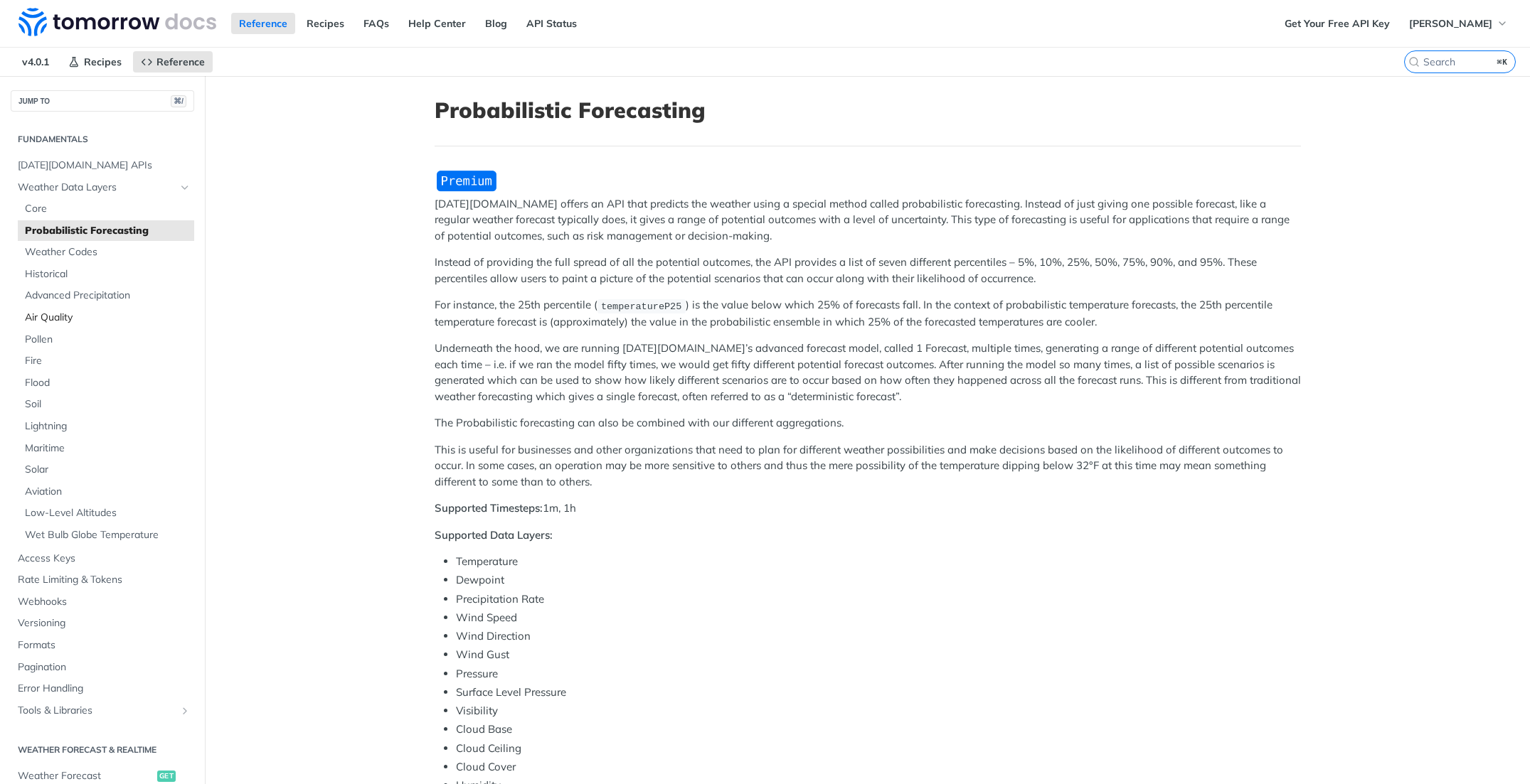
click at [80, 317] on span "Air Quality" at bounding box center [108, 318] width 166 height 14
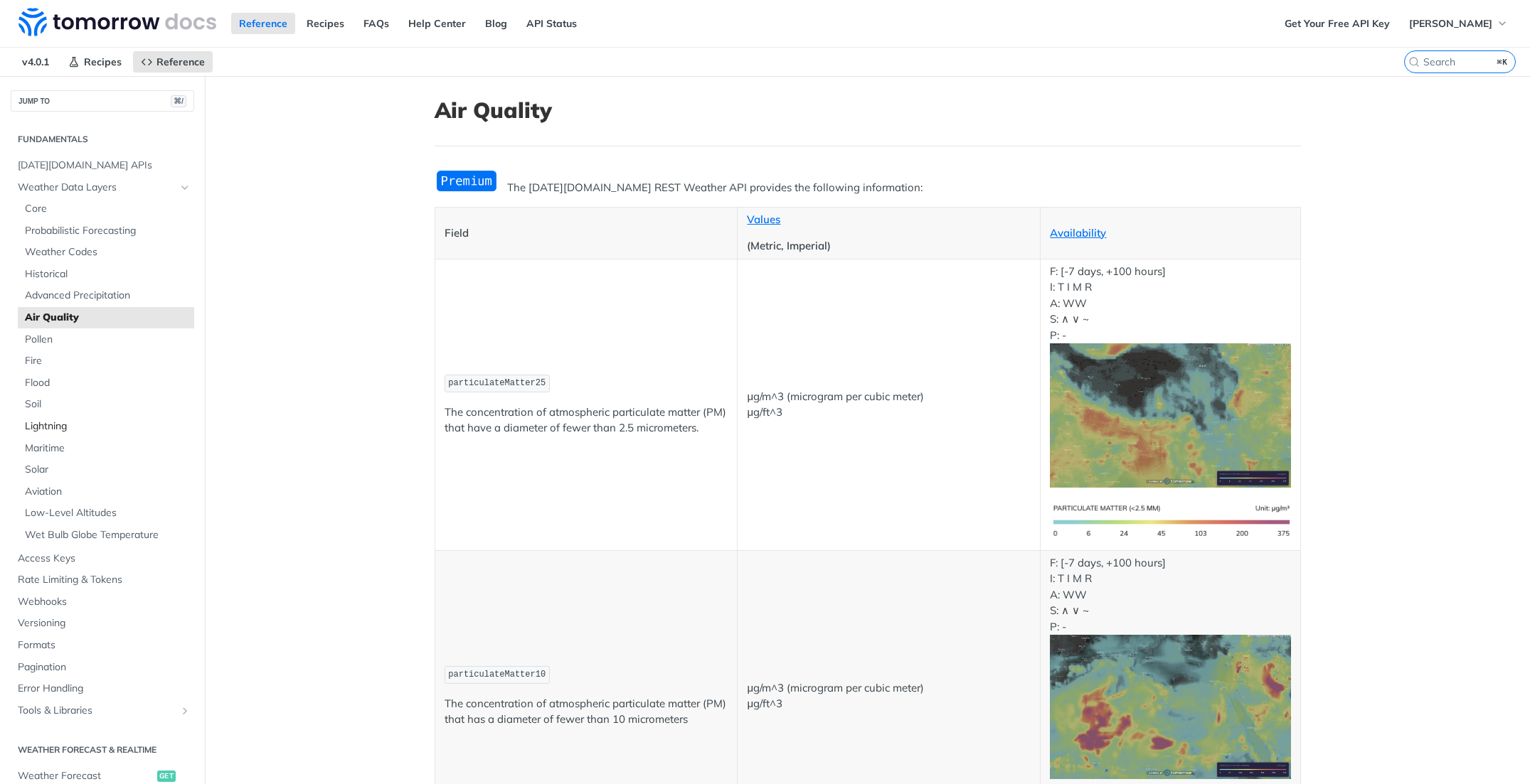
click at [86, 416] on link "Lightning" at bounding box center [106, 426] width 177 height 22
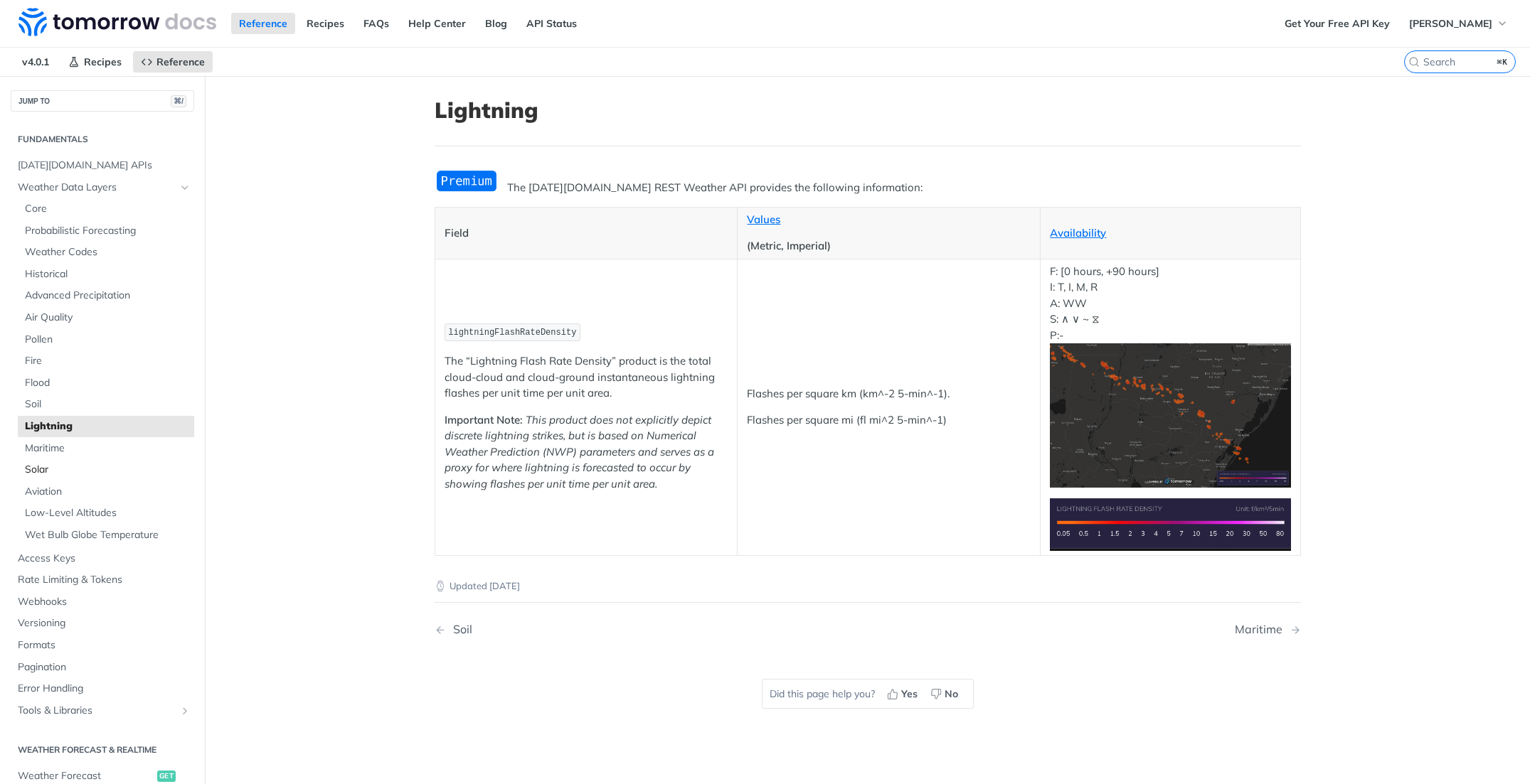
click at [67, 471] on span "Solar" at bounding box center [108, 470] width 166 height 14
